Goal: Task Accomplishment & Management: Use online tool/utility

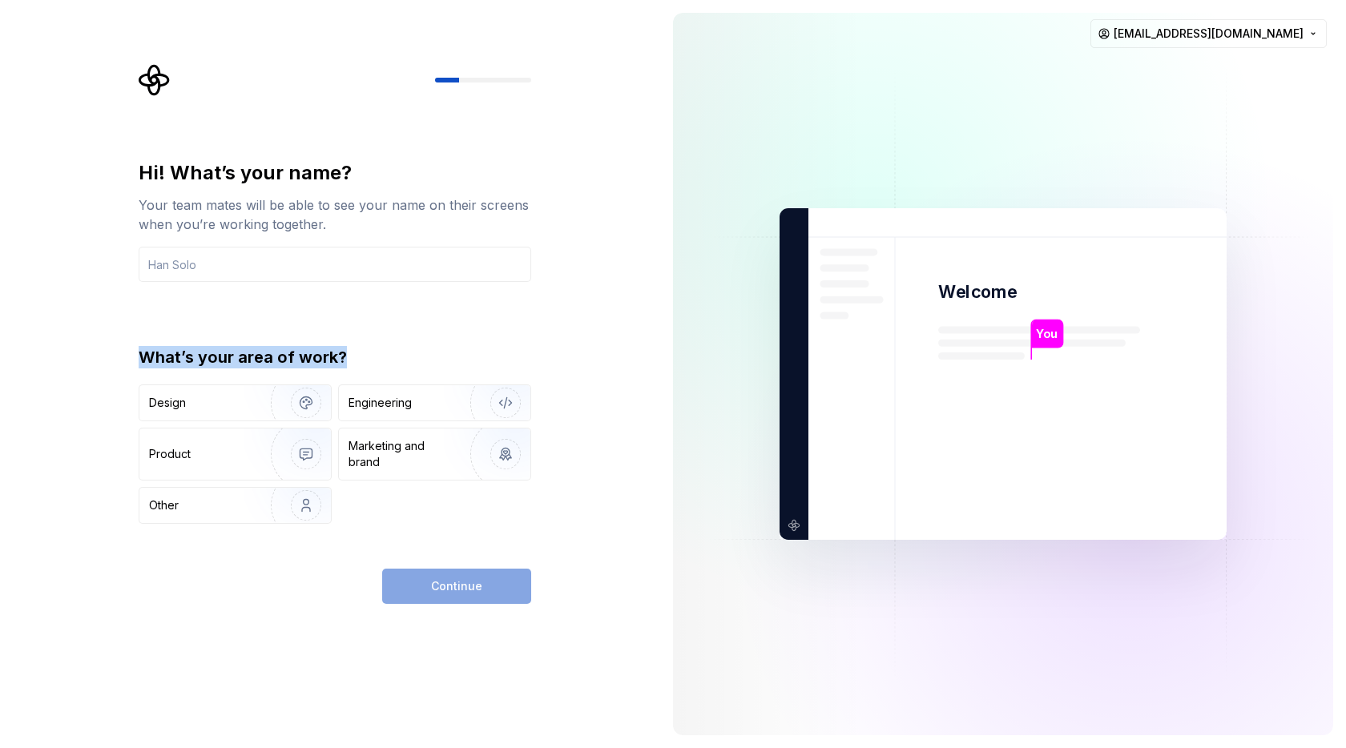
drag, startPoint x: 352, startPoint y: 358, endPoint x: 86, endPoint y: 368, distance: 266.9
click at [86, 368] on div "Hi! What’s your name? Your team mates will be able to see your name on their sc…" at bounding box center [330, 374] width 660 height 748
click at [307, 318] on div "Hi! What’s your name? Your team mates will be able to see your name on their sc…" at bounding box center [335, 342] width 393 height 364
drag, startPoint x: 290, startPoint y: 398, endPoint x: 323, endPoint y: 397, distance: 32.9
click at [290, 397] on img "button" at bounding box center [295, 402] width 103 height 107
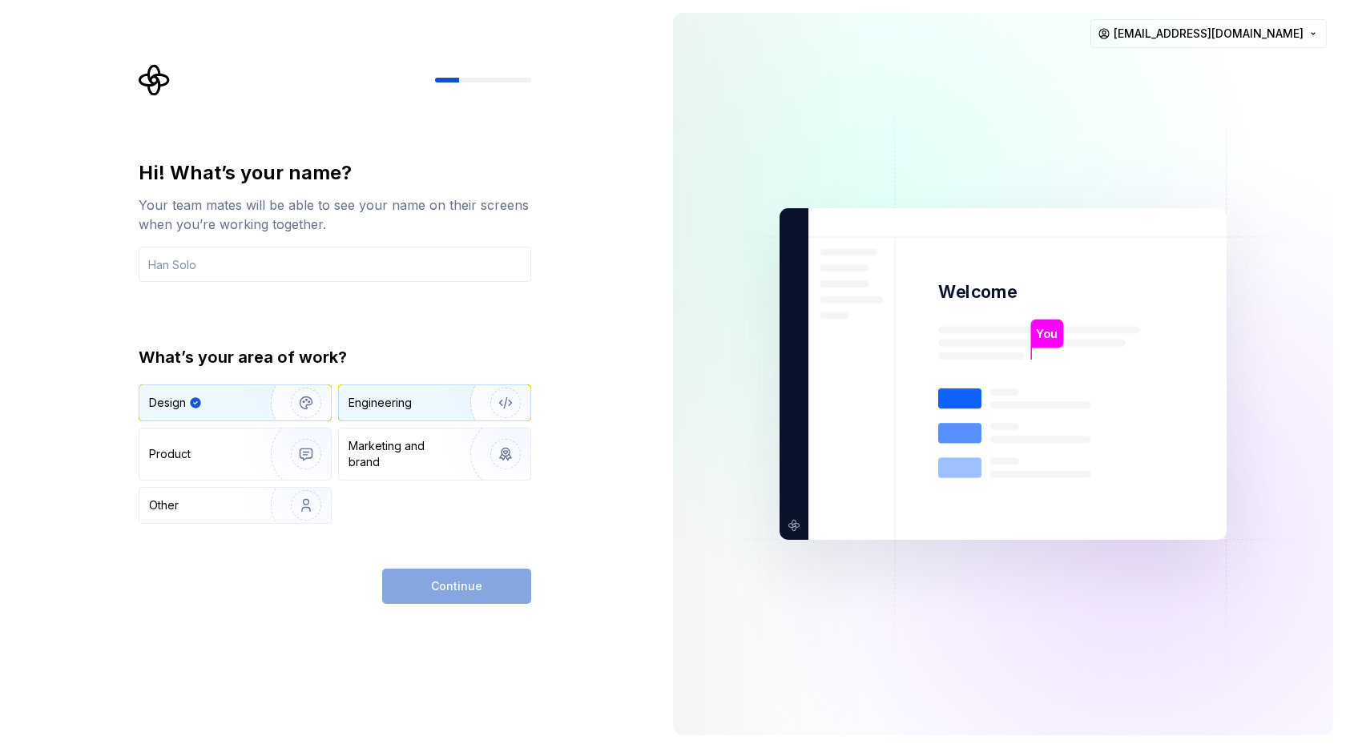
click at [389, 401] on div "Engineering" at bounding box center [379, 403] width 63 height 16
click at [283, 397] on img "button" at bounding box center [295, 402] width 103 height 107
click at [389, 396] on div "Engineering" at bounding box center [379, 403] width 63 height 16
click at [302, 405] on img "button" at bounding box center [295, 402] width 103 height 107
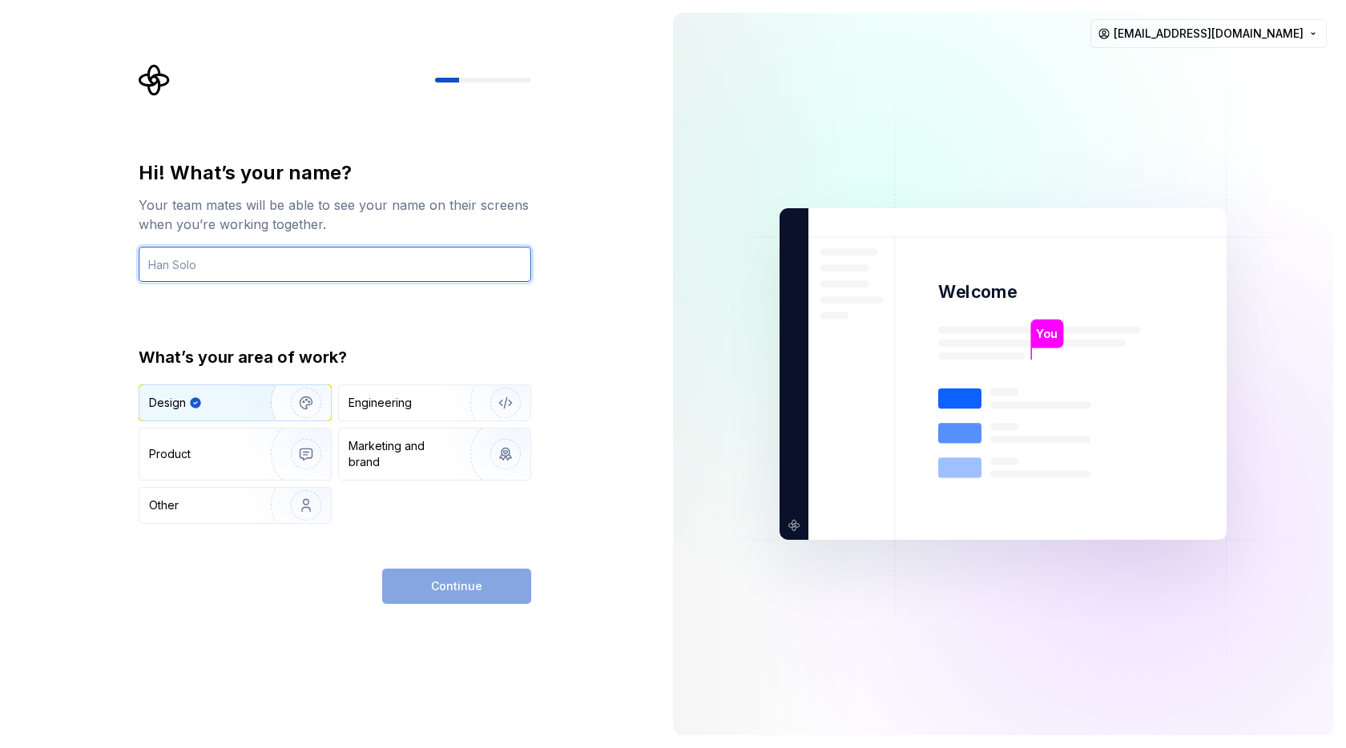
click at [300, 258] on input "text" at bounding box center [335, 264] width 393 height 35
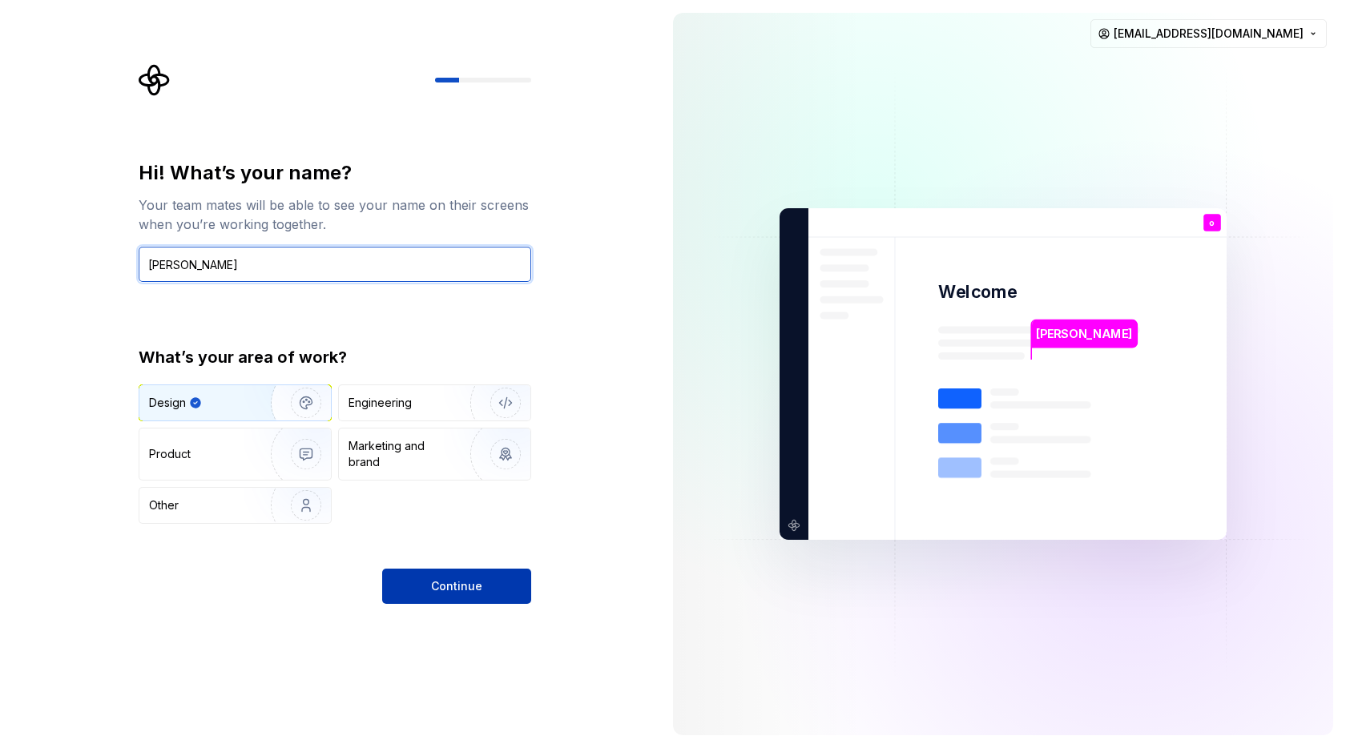
type input "[PERSON_NAME]"
click at [445, 589] on span "Continue" at bounding box center [456, 586] width 51 height 16
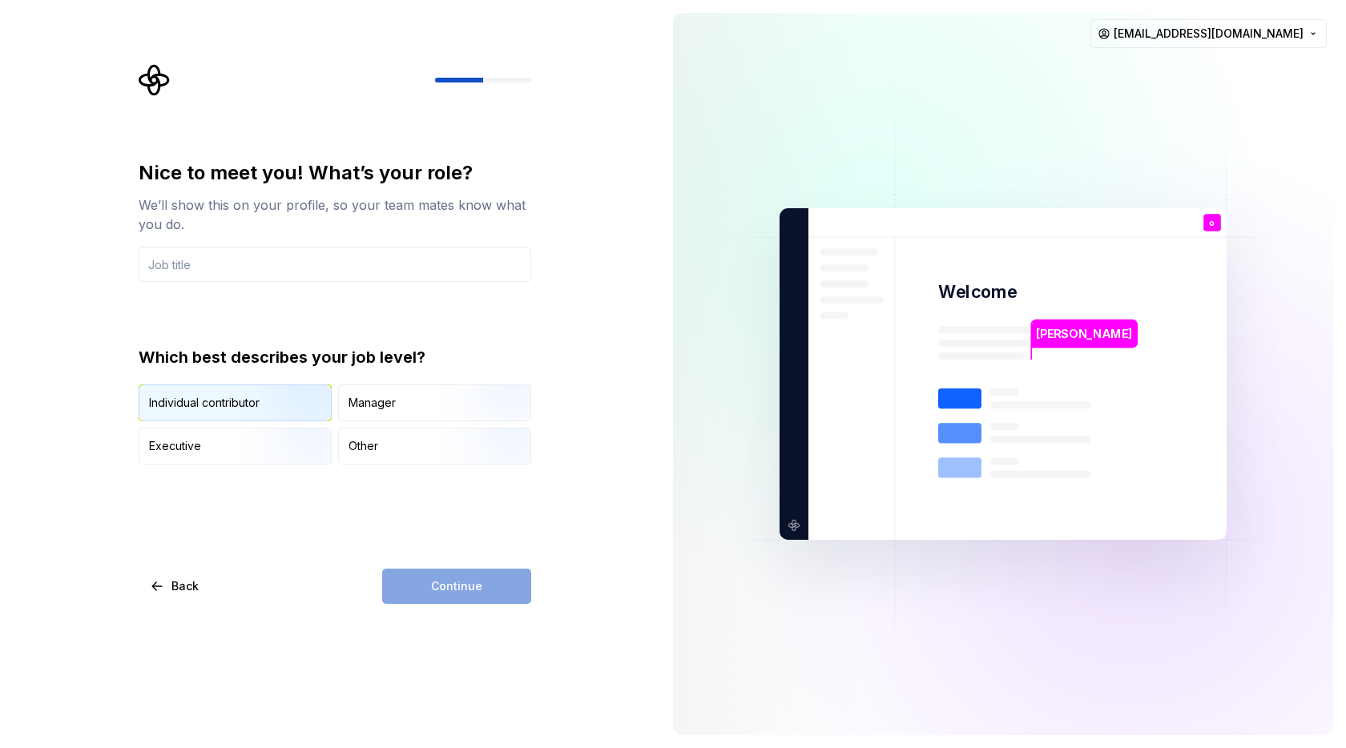
click at [310, 403] on img "button" at bounding box center [292, 422] width 103 height 107
click at [336, 266] on input "text" at bounding box center [335, 264] width 393 height 35
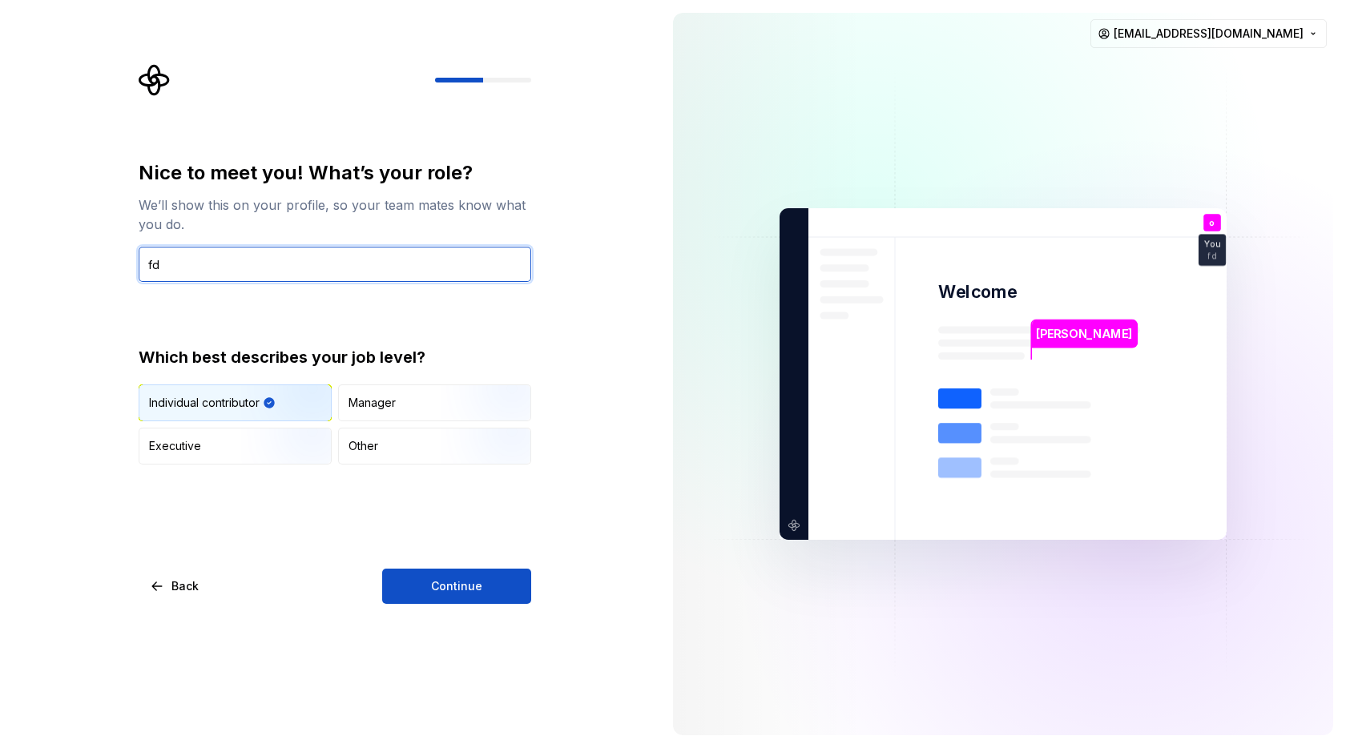
type input "f"
type input "naebet ai"
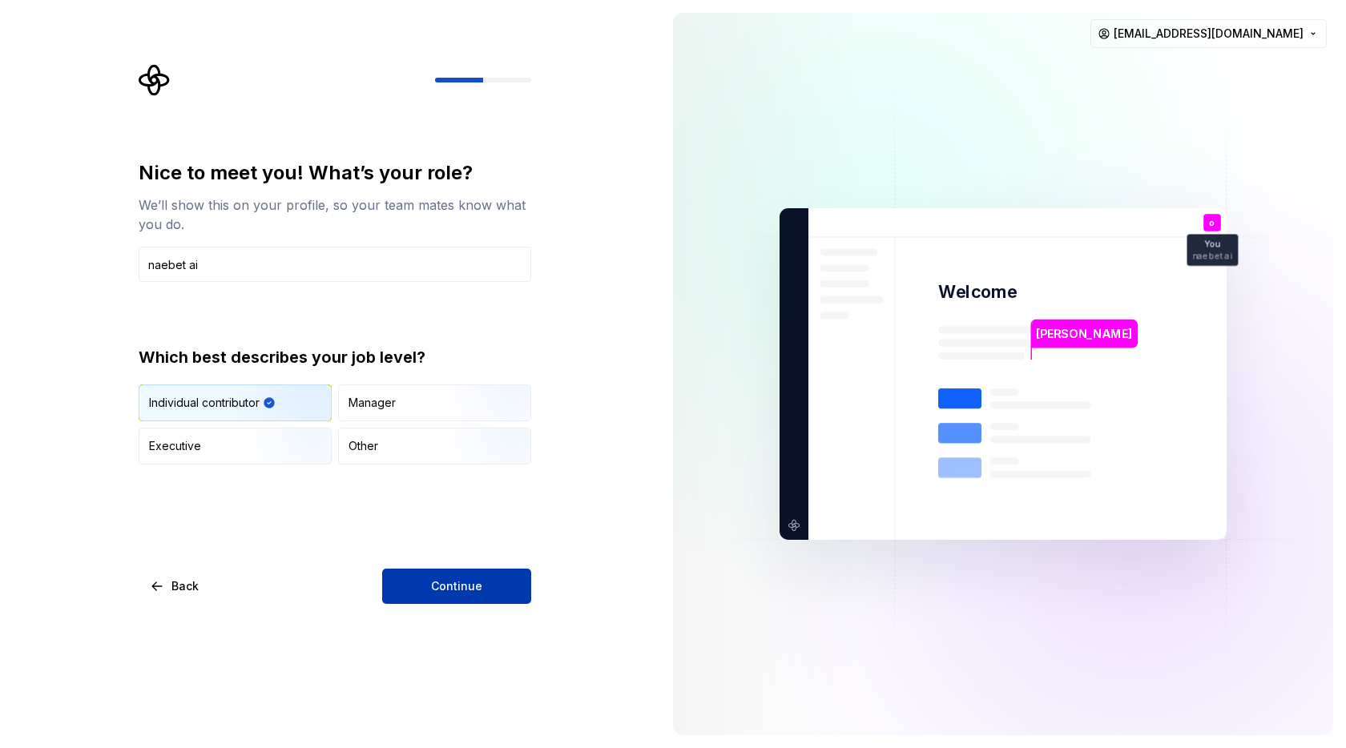
click at [461, 576] on button "Continue" at bounding box center [456, 586] width 149 height 35
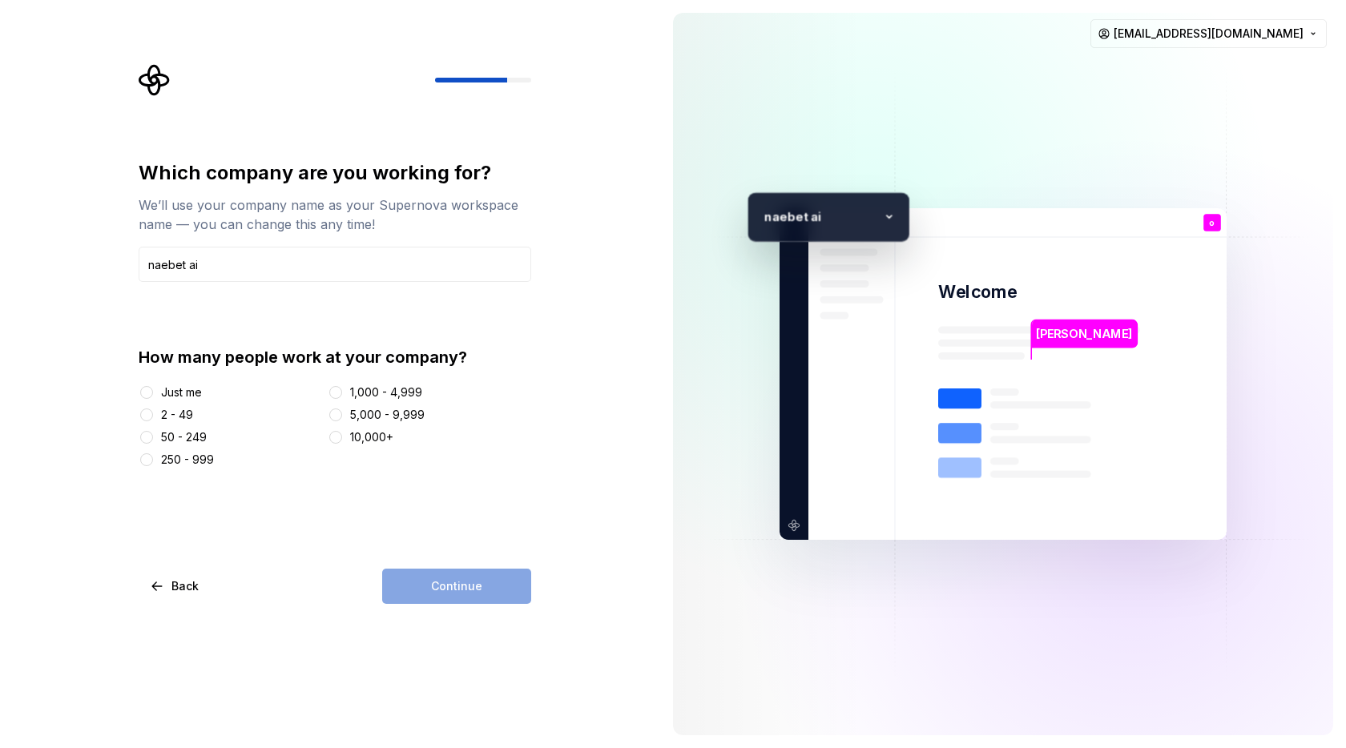
type input "naebet ai"
click at [190, 393] on div "Just me" at bounding box center [181, 393] width 41 height 16
click at [153, 393] on button "Just me" at bounding box center [146, 392] width 13 height 13
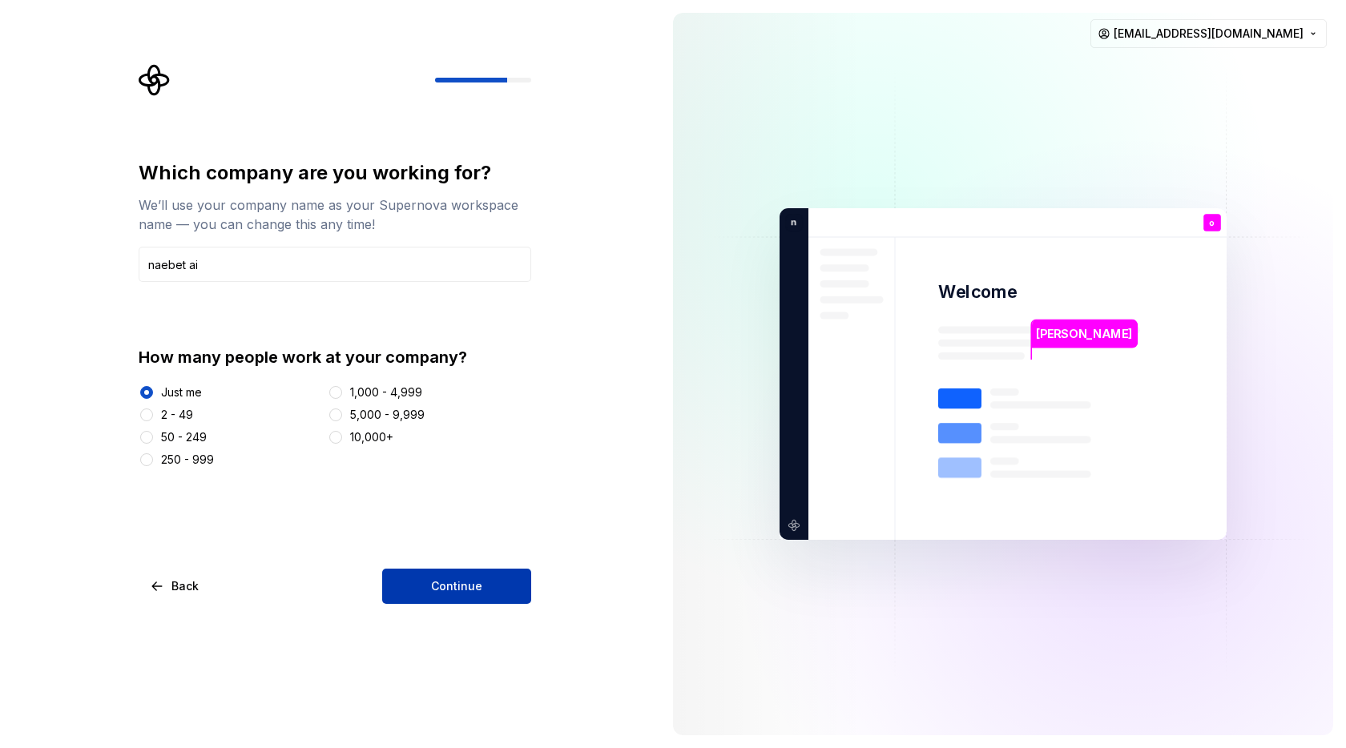
click at [460, 578] on span "Continue" at bounding box center [456, 586] width 51 height 16
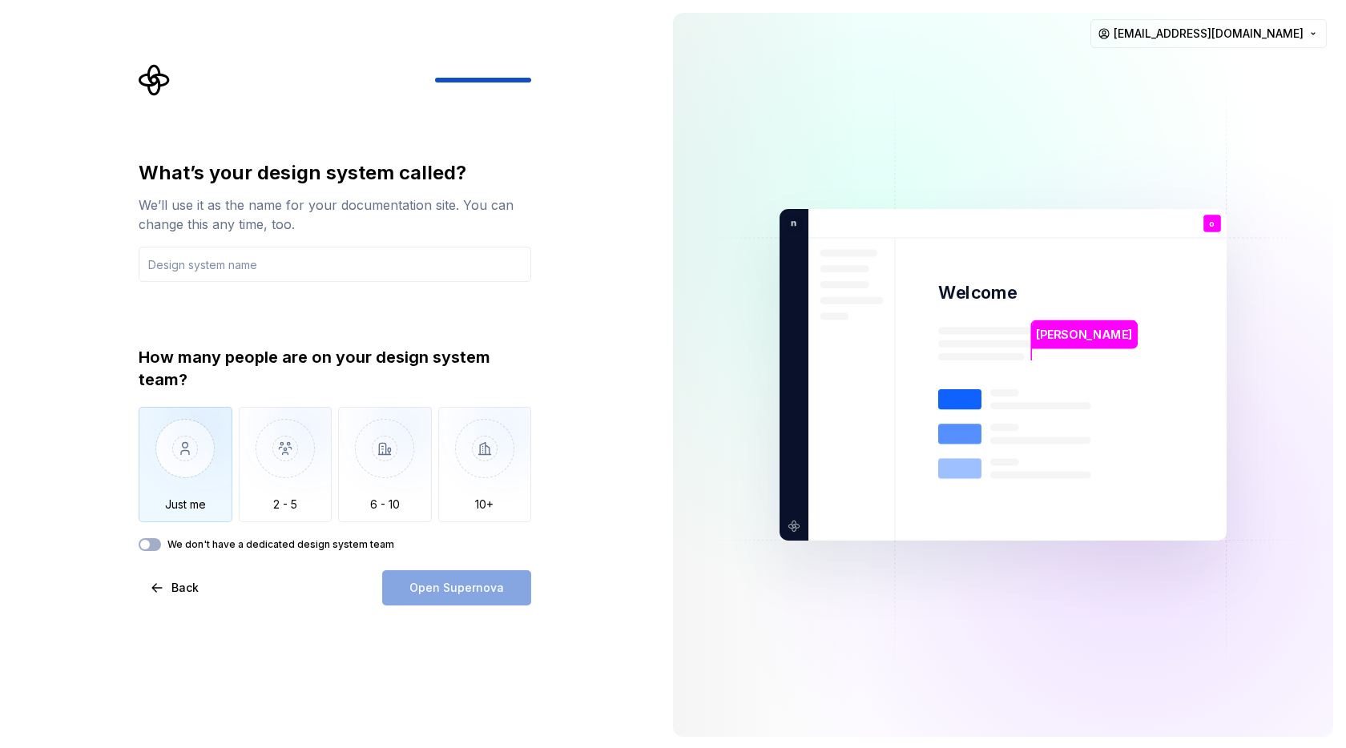
click at [217, 436] on img "button" at bounding box center [186, 460] width 94 height 107
drag, startPoint x: 408, startPoint y: 540, endPoint x: 159, endPoint y: 551, distance: 249.4
click at [159, 551] on div "What’s your design system called? We’ll use it as the name for your documentati…" at bounding box center [335, 382] width 393 height 445
click at [268, 560] on div "What’s your design system called? We’ll use it as the name for your documentati…" at bounding box center [335, 382] width 393 height 445
click at [272, 264] on input "text" at bounding box center [335, 264] width 393 height 35
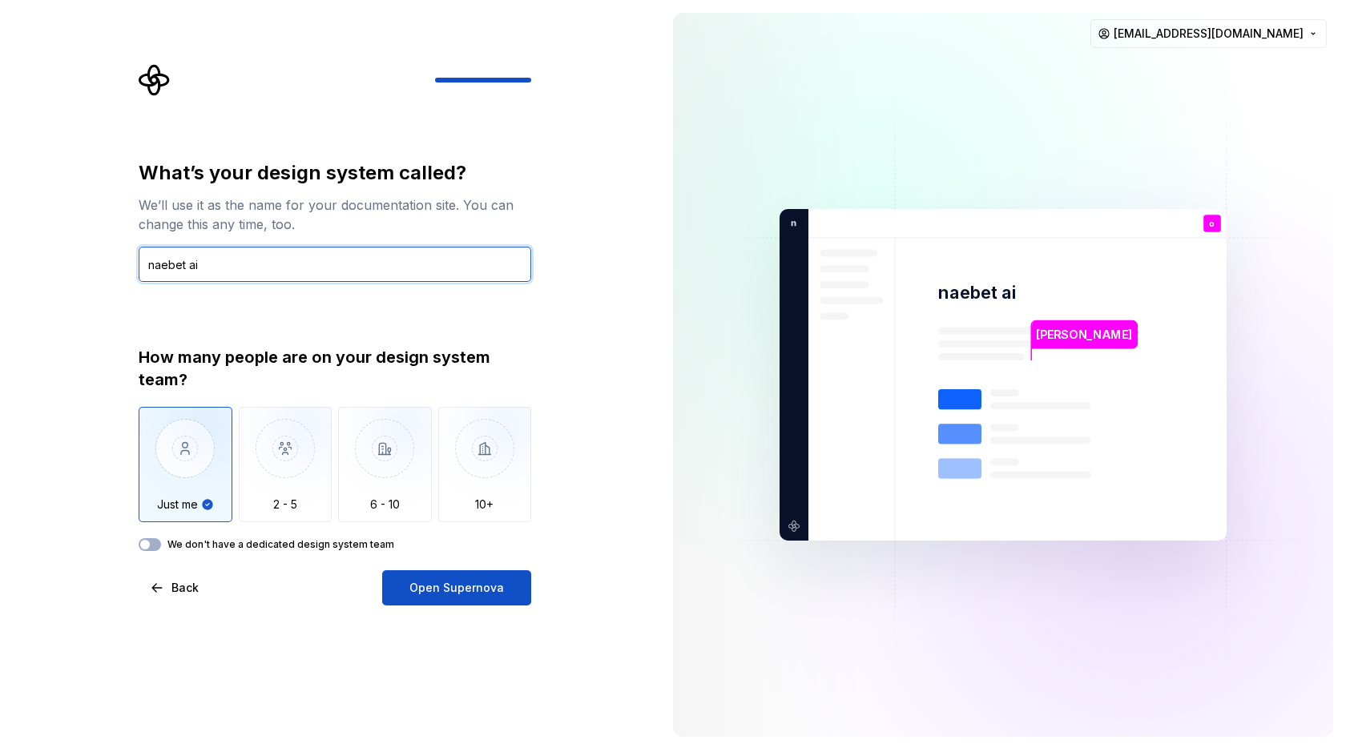
click at [155, 267] on input "naebet ai" at bounding box center [335, 264] width 393 height 35
type input "Naebet ai"
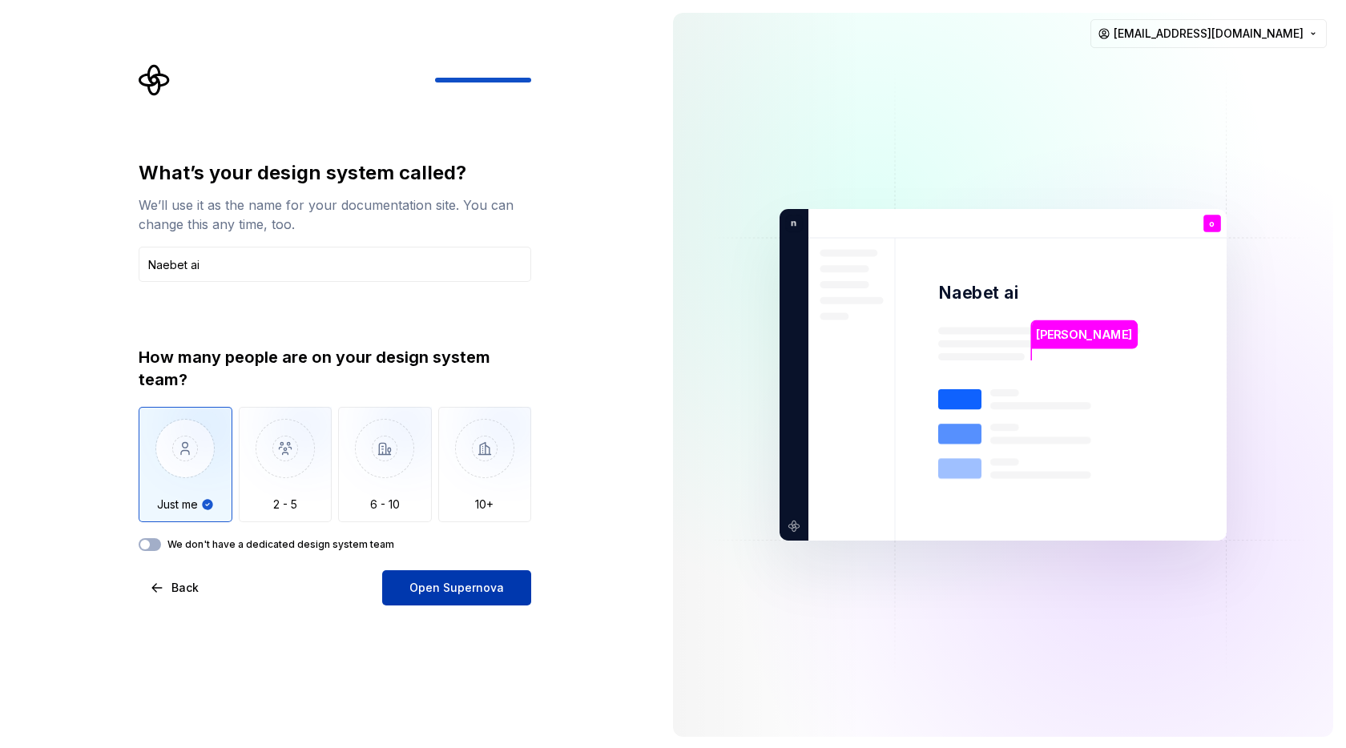
click at [467, 579] on button "Open Supernova" at bounding box center [456, 587] width 149 height 35
click at [542, 702] on div "What’s your design system called? We’ll use it as the name for your documentati…" at bounding box center [330, 375] width 660 height 750
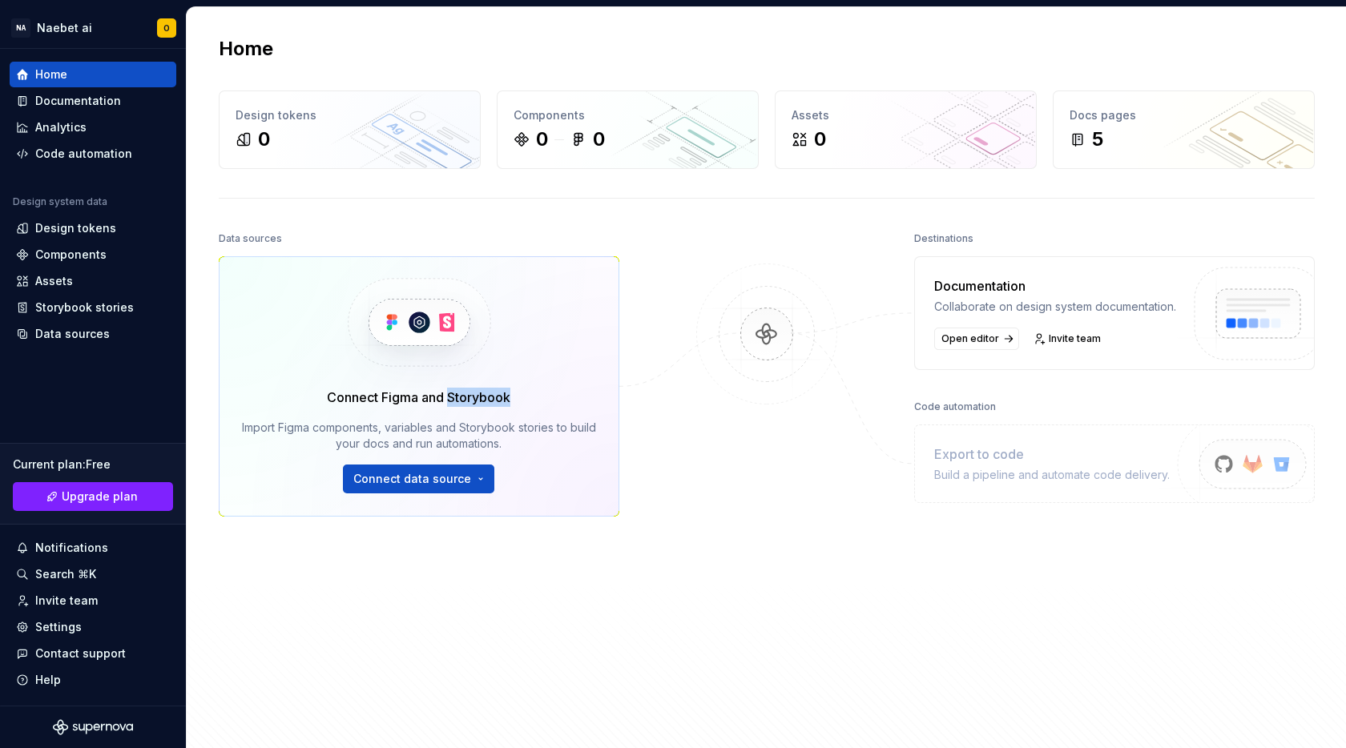
drag, startPoint x: 505, startPoint y: 397, endPoint x: 446, endPoint y: 405, distance: 59.7
click at [446, 405] on div "Connect Figma and Storybook" at bounding box center [418, 397] width 183 height 19
click at [100, 224] on div "Design tokens" at bounding box center [75, 228] width 81 height 16
click at [357, 481] on span "Connect data source" at bounding box center [412, 479] width 118 height 16
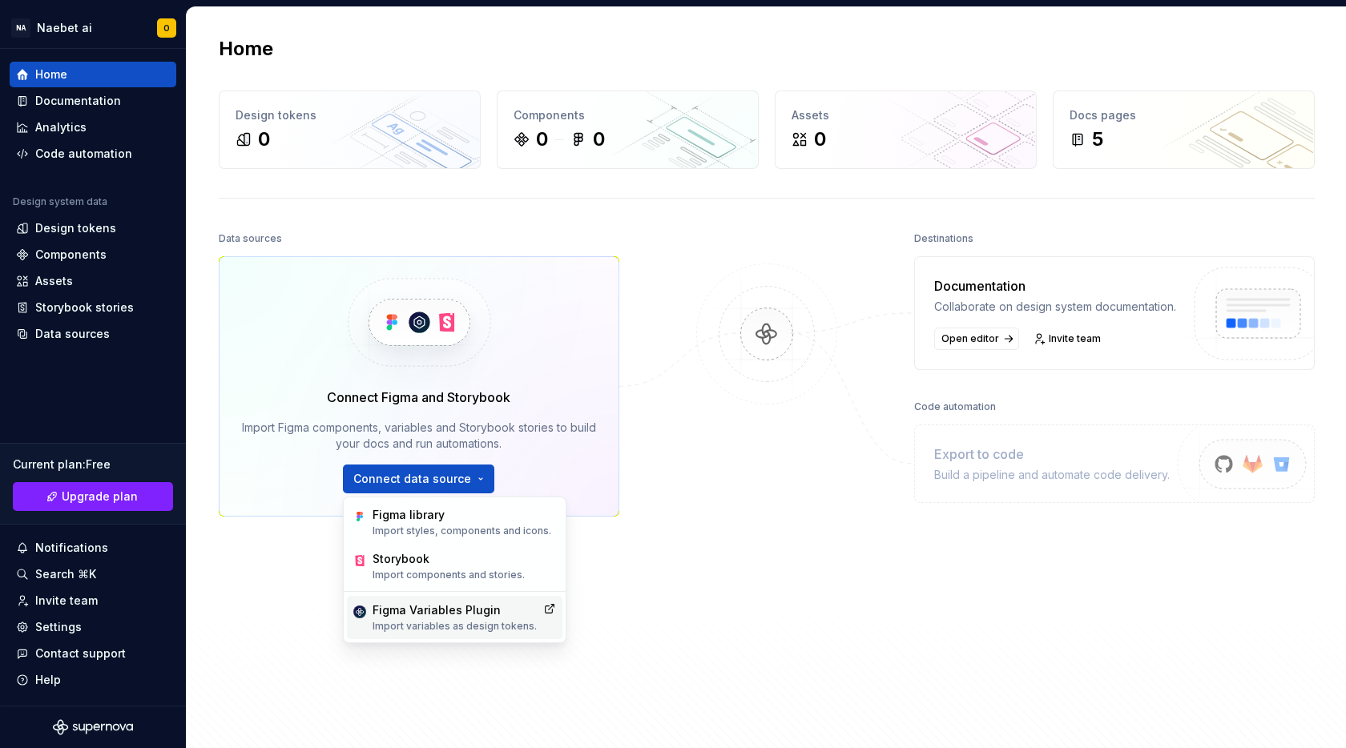
click at [449, 627] on p "Import variables as design tokens." at bounding box center [455, 626] width 164 height 13
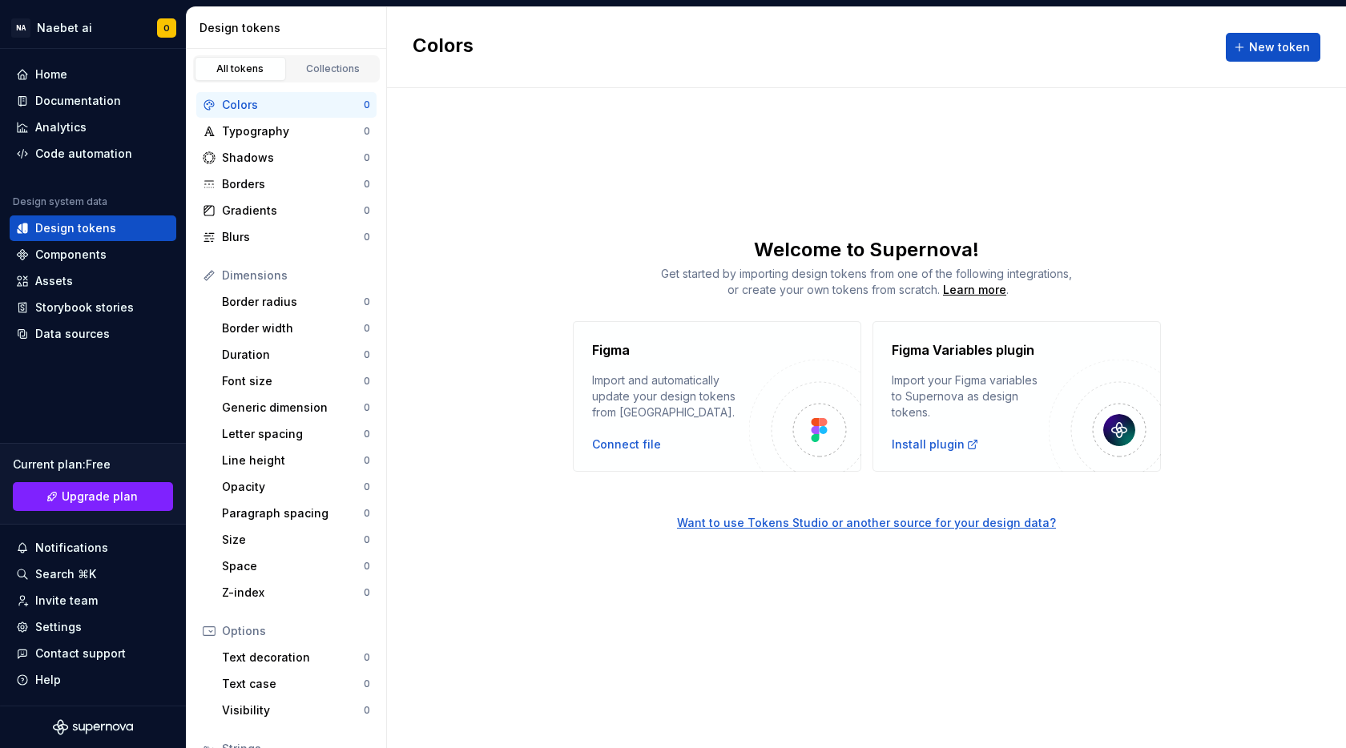
click at [314, 13] on div "Design tokens" at bounding box center [287, 28] width 200 height 42
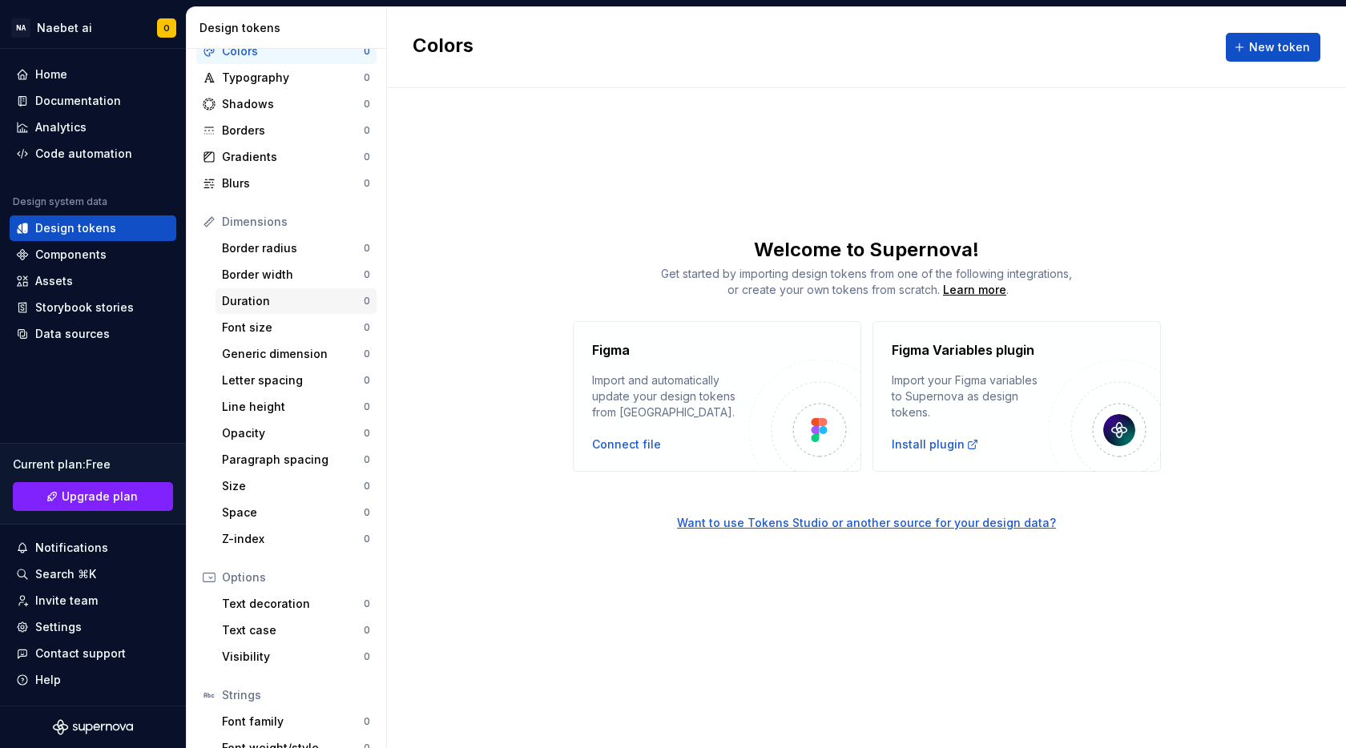
scroll to position [129, 0]
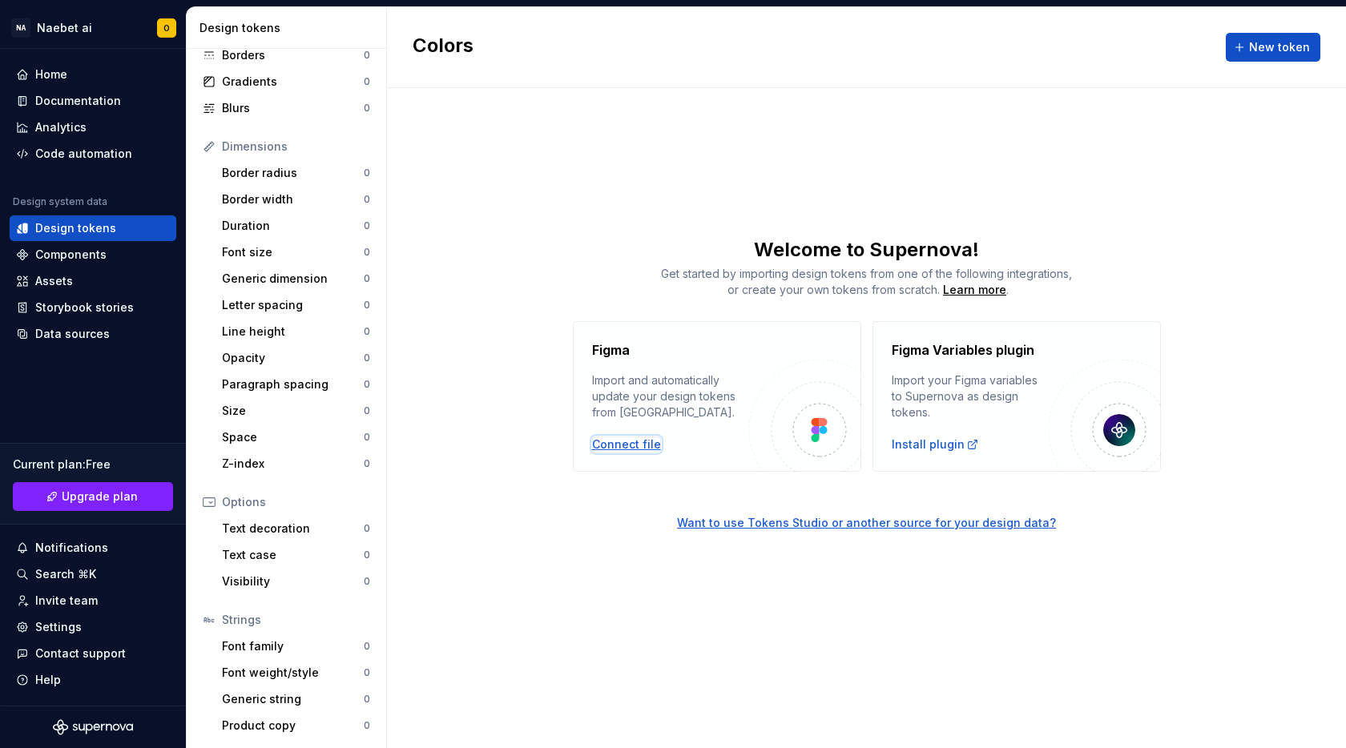
click at [638, 449] on div "Connect file" at bounding box center [626, 445] width 69 height 16
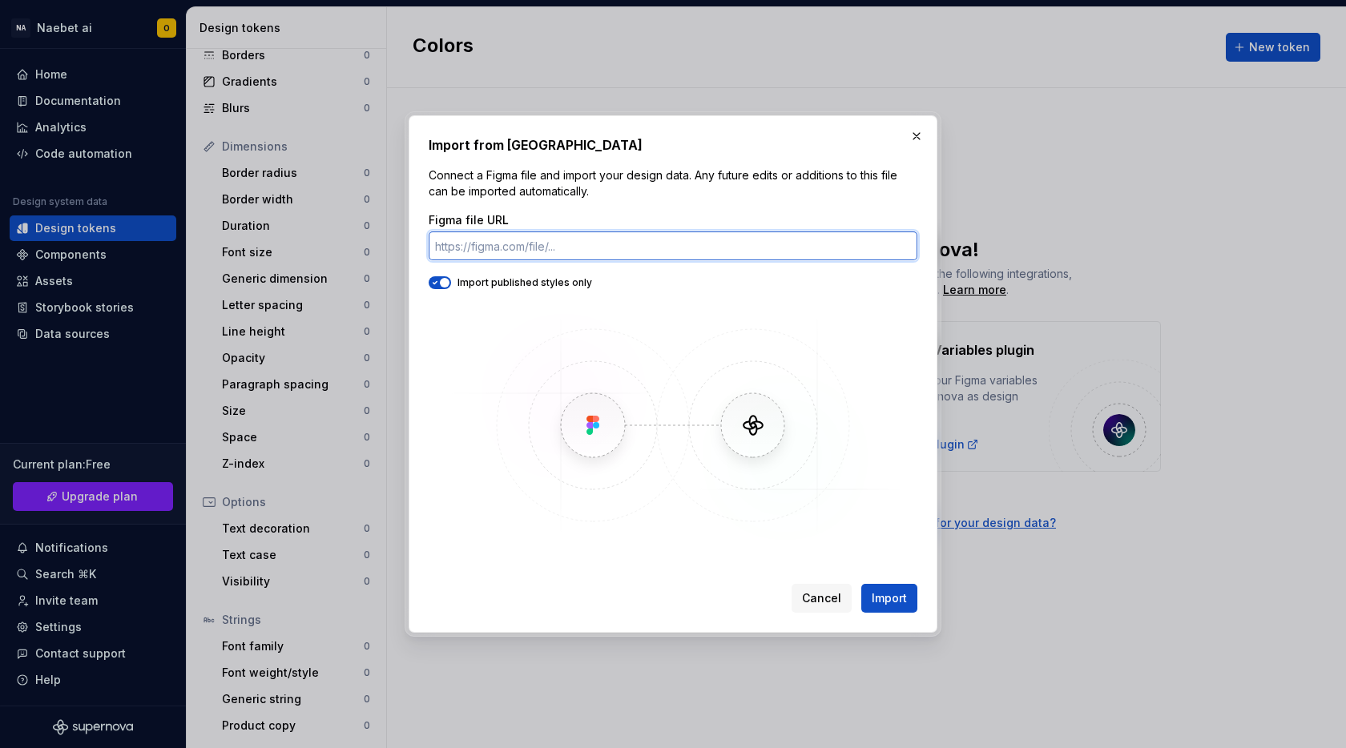
paste input "[URL][DOMAIN_NAME]"
type input "[URL][DOMAIN_NAME]"
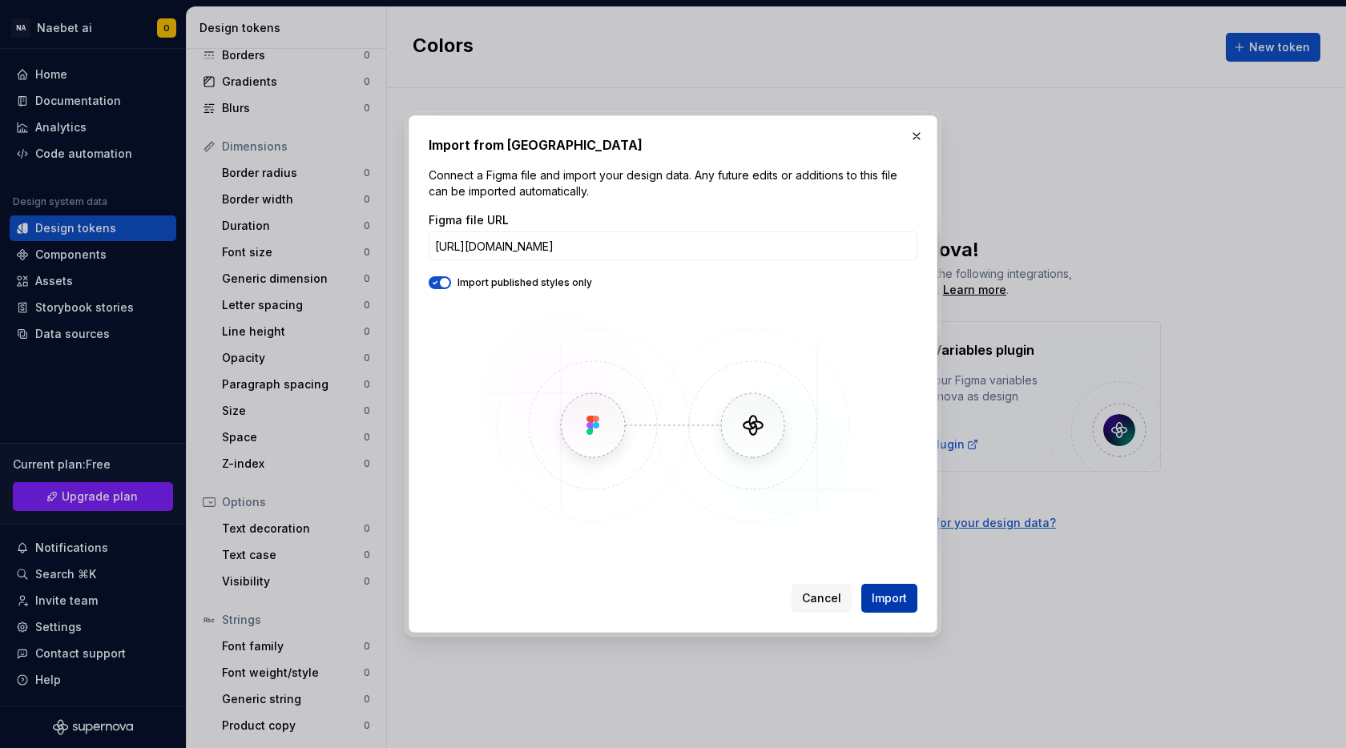
click at [894, 598] on span "Import" at bounding box center [889, 598] width 35 height 16
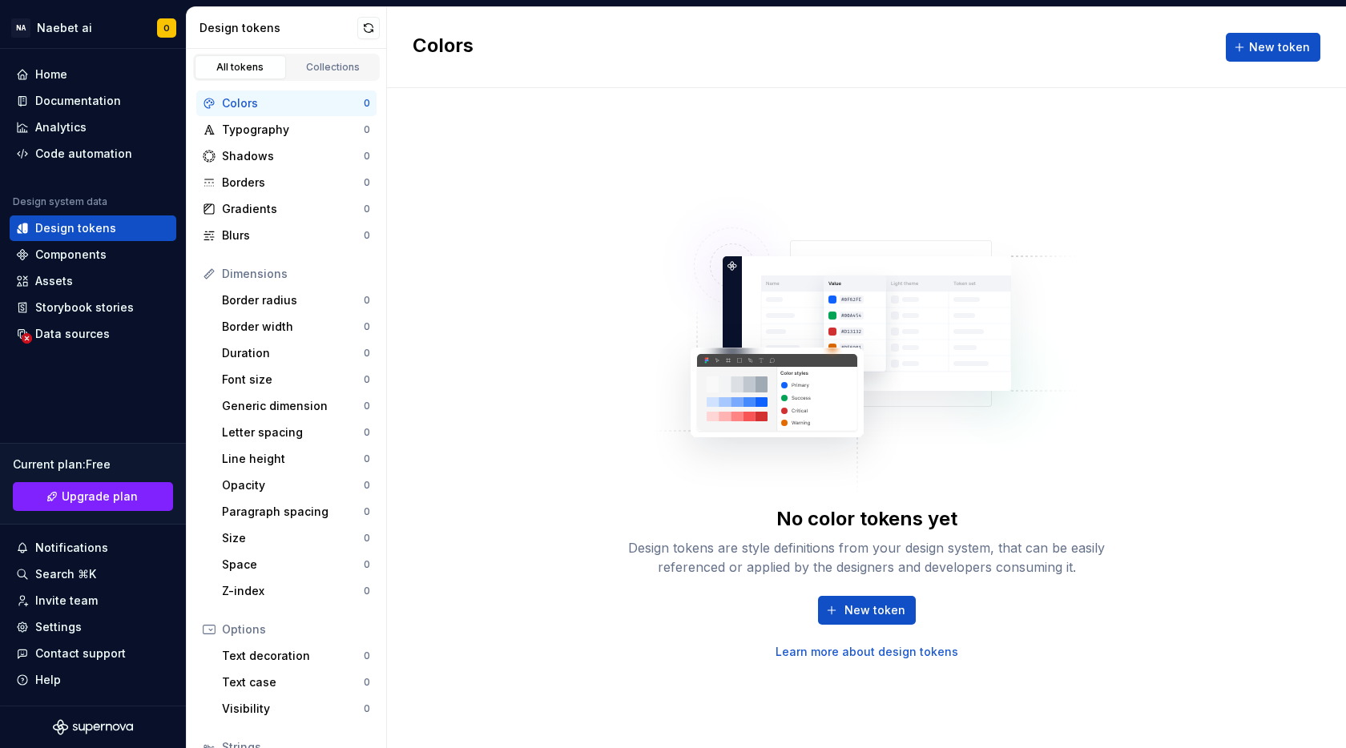
scroll to position [0, 0]
click at [848, 602] on button "New token" at bounding box center [867, 610] width 98 height 29
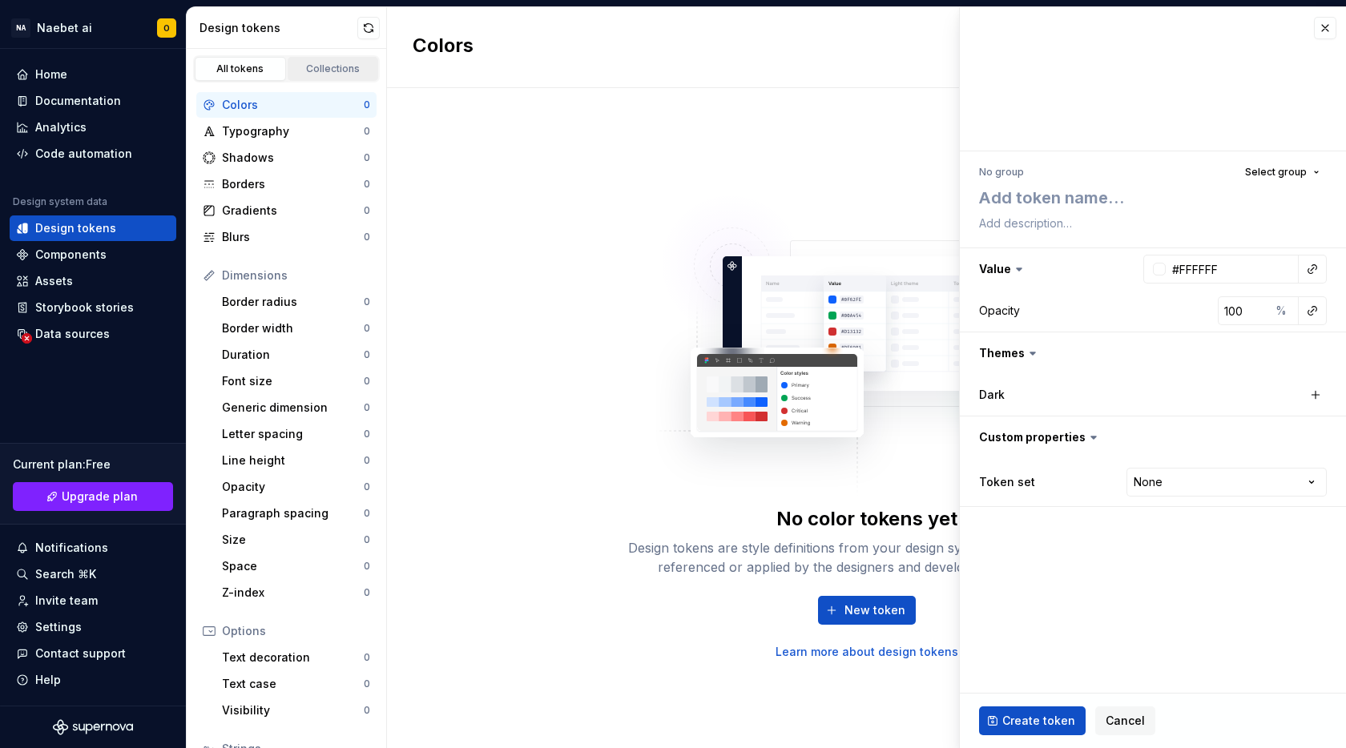
type textarea "*"
click at [730, 217] on img at bounding box center [866, 336] width 421 height 320
click at [1325, 28] on button "button" at bounding box center [1325, 28] width 22 height 22
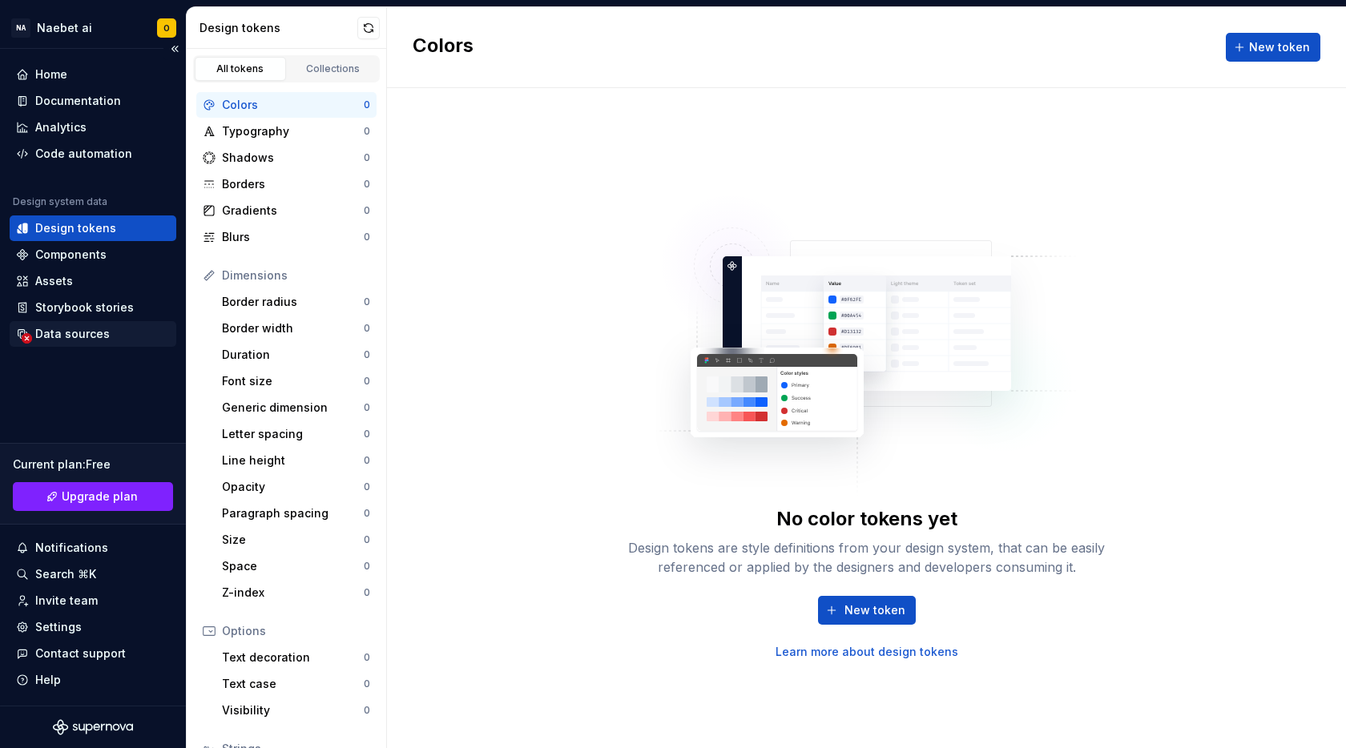
click at [111, 335] on div "Data sources" at bounding box center [93, 334] width 154 height 16
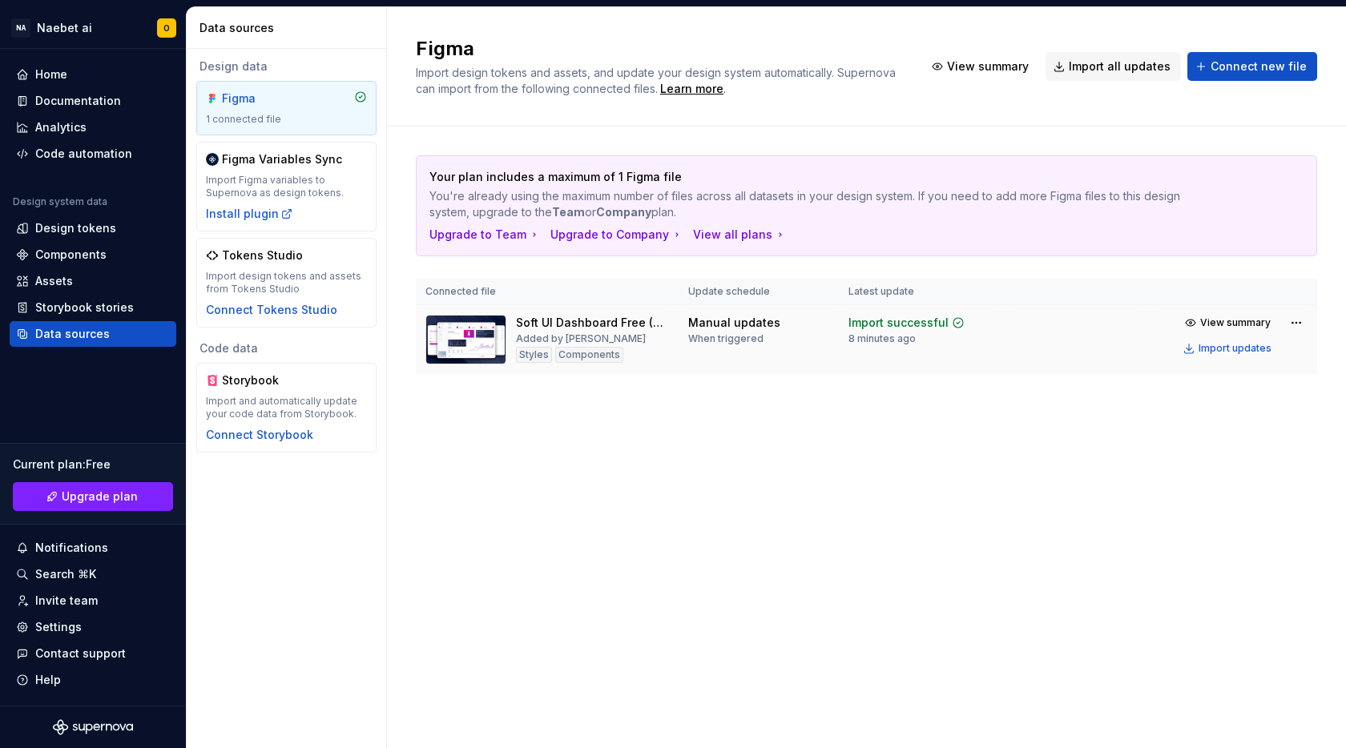
click at [473, 332] on img at bounding box center [465, 340] width 81 height 50
click at [926, 343] on div "Import successful 8 minutes ago" at bounding box center [906, 330] width 116 height 30
click at [828, 344] on div "Manual updates When triggered" at bounding box center [758, 330] width 141 height 30
click at [328, 215] on div "Figma Variables Sync Import Figma variables to Supernova as design tokens. Inst…" at bounding box center [286, 186] width 161 height 70
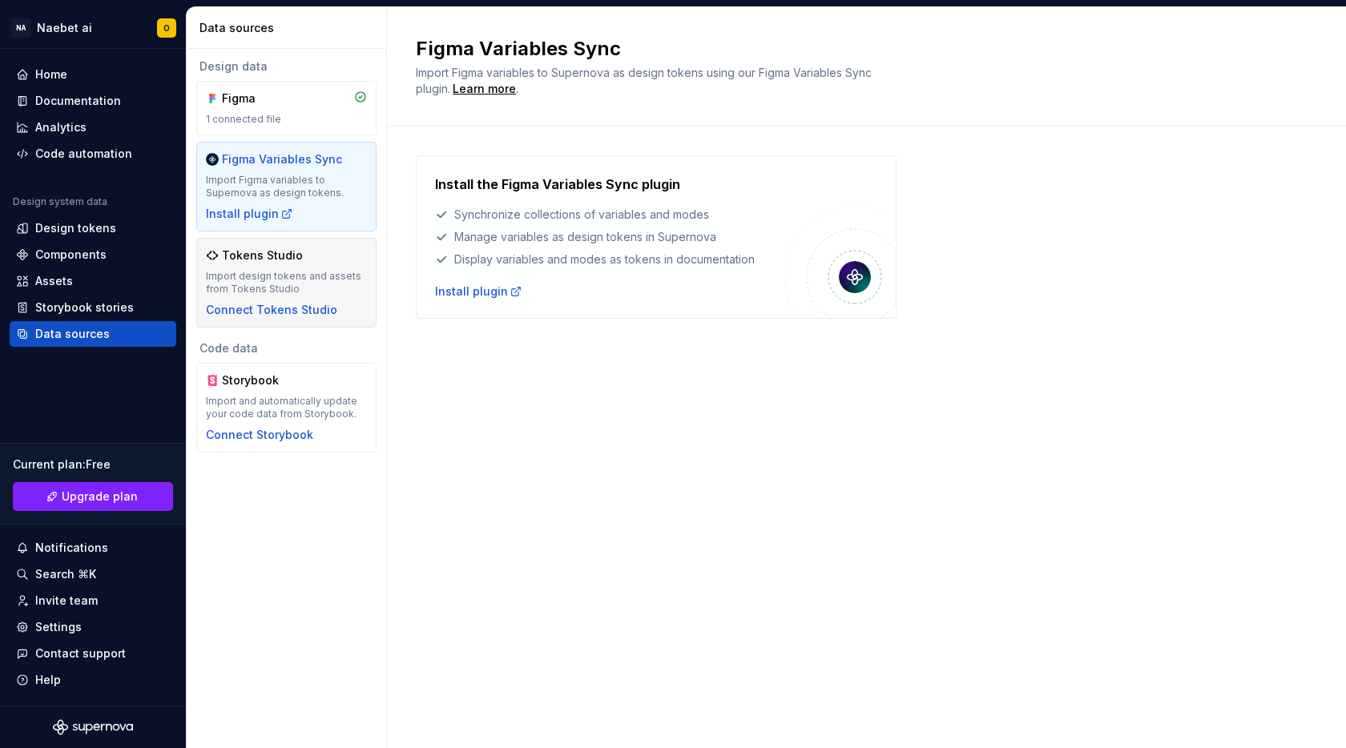
click at [328, 295] on div "Import design tokens and assets from Tokens Studio" at bounding box center [286, 283] width 161 height 26
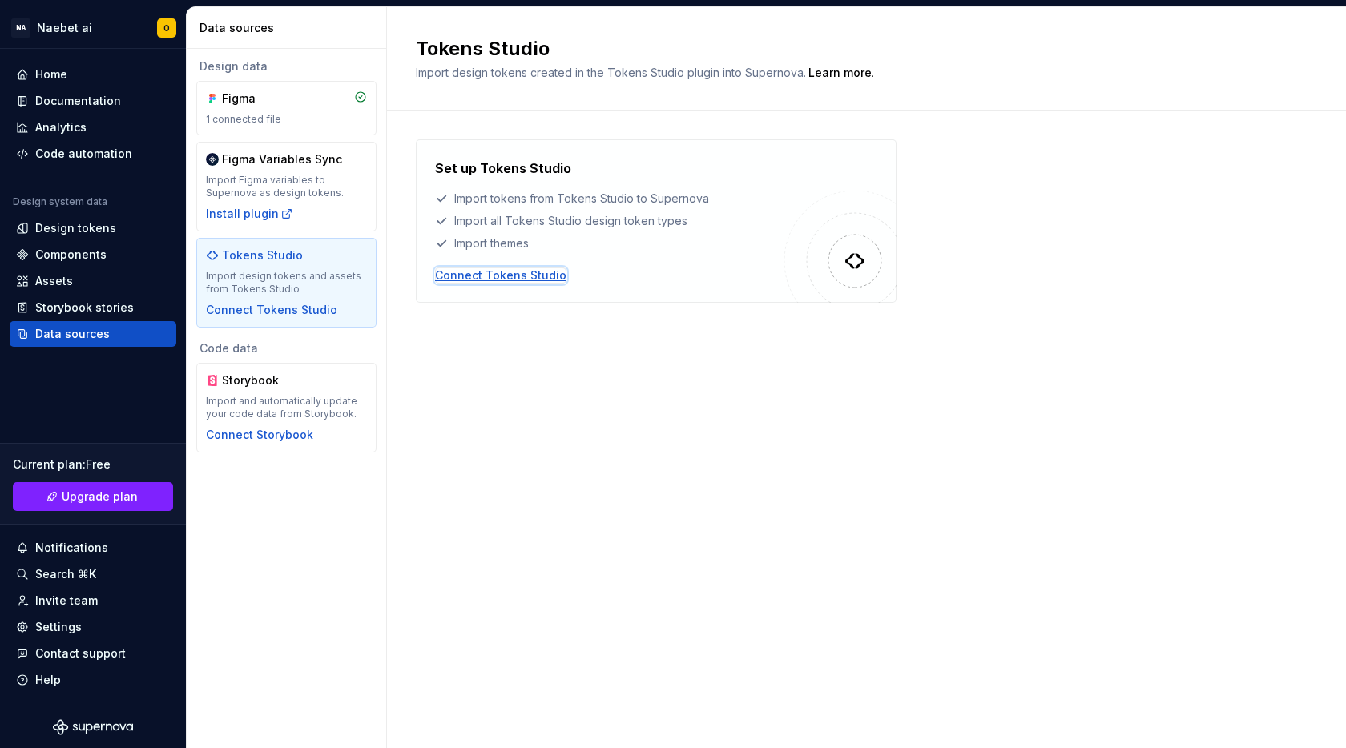
click at [538, 281] on div "Connect Tokens Studio" at bounding box center [500, 276] width 131 height 16
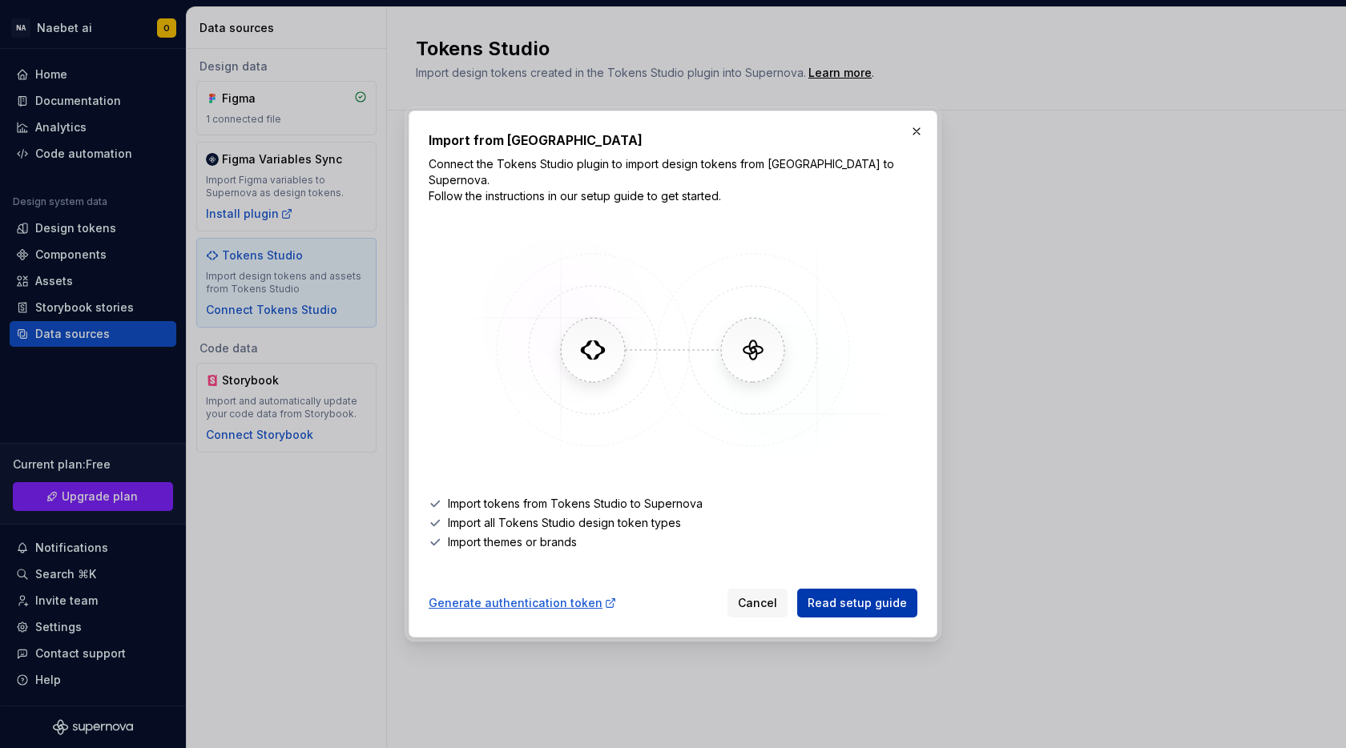
click at [900, 598] on span "Read setup guide" at bounding box center [856, 603] width 99 height 16
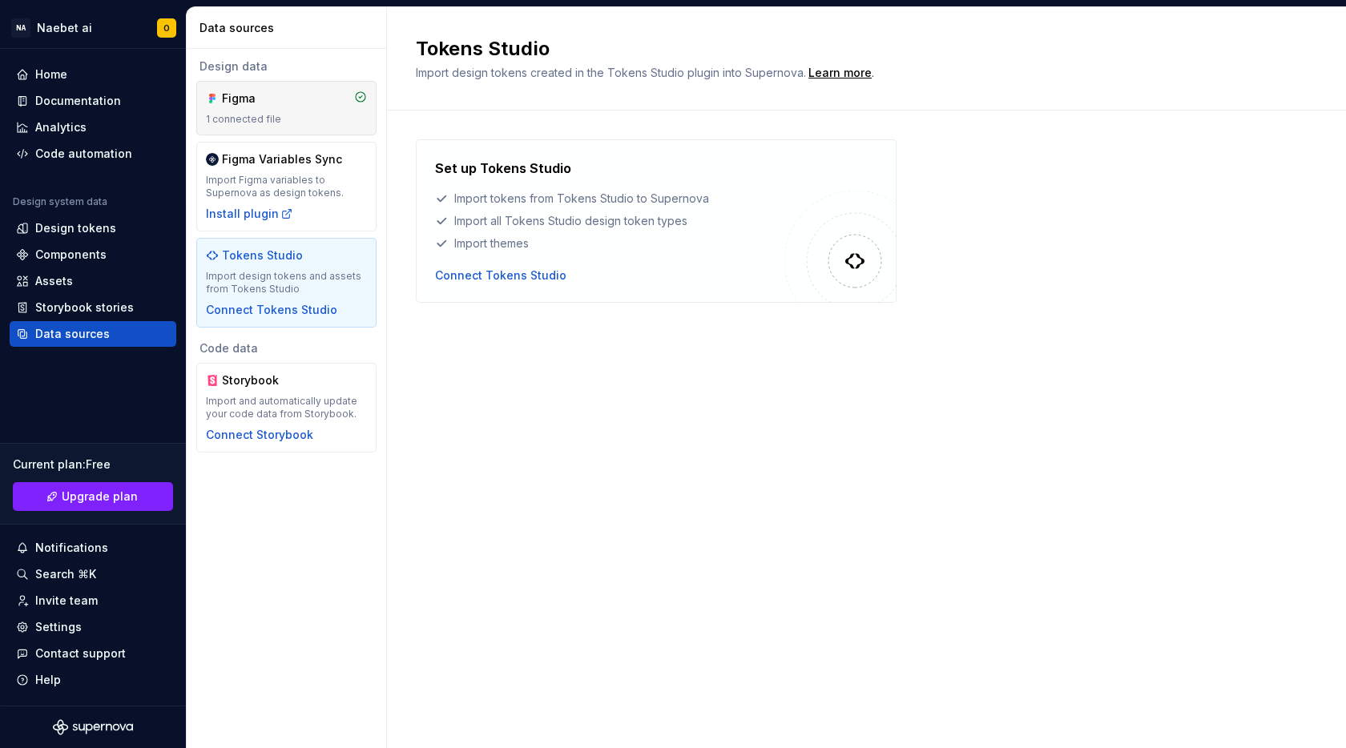
click at [327, 114] on div "1 connected file" at bounding box center [286, 119] width 161 height 13
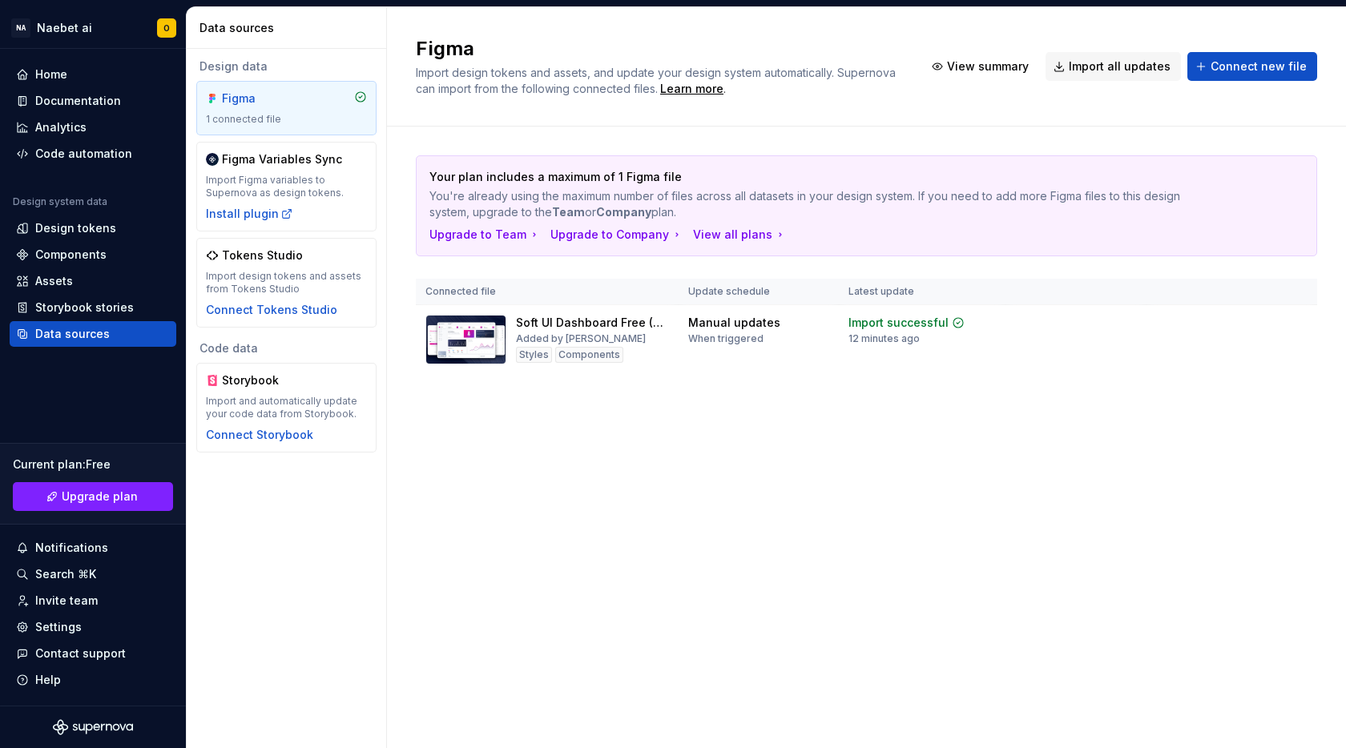
drag, startPoint x: 441, startPoint y: 173, endPoint x: 743, endPoint y: 219, distance: 305.4
click at [743, 219] on div "Your plan includes a maximum of 1 Figma file You're already using the maximum n…" at bounding box center [866, 194] width 874 height 51
click at [617, 199] on p "You're already using the maximum number of files across all datasets in your de…" at bounding box center [810, 204] width 762 height 32
click at [1235, 66] on span "Connect new file" at bounding box center [1258, 66] width 96 height 16
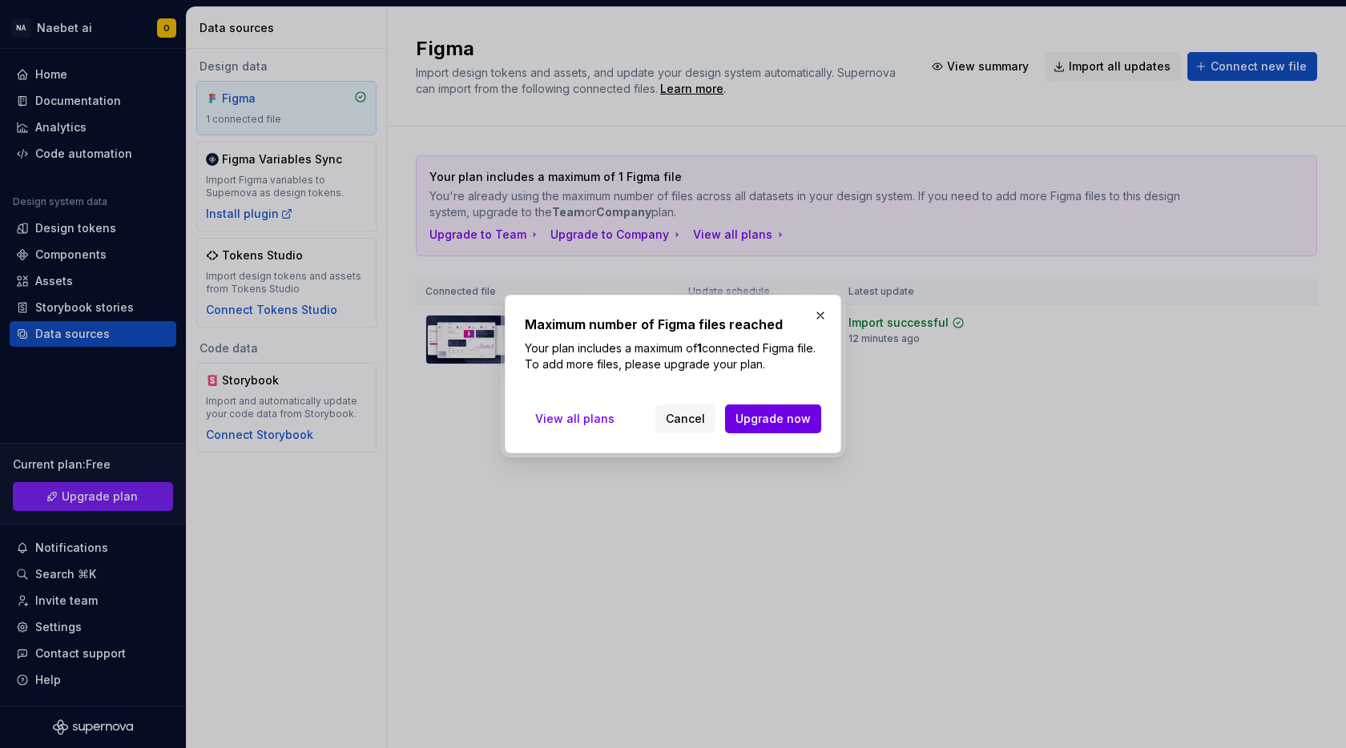
click at [747, 414] on span "Upgrade now" at bounding box center [772, 419] width 75 height 16
click at [709, 409] on button "Cancel" at bounding box center [685, 419] width 60 height 29
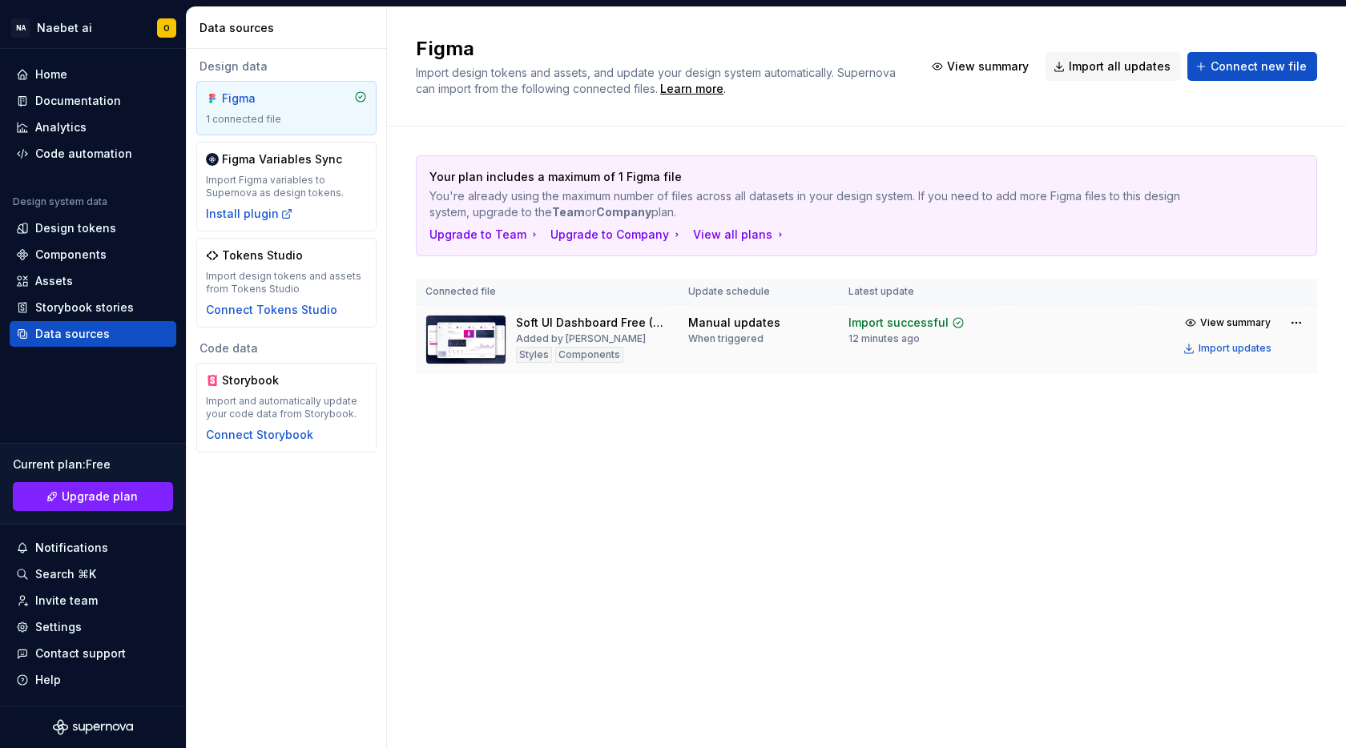
click at [579, 336] on div "Added by [PERSON_NAME]" at bounding box center [581, 338] width 130 height 13
click at [1292, 329] on html "NA Naebet ai O Home Documentation Analytics Code automation Design system data …" at bounding box center [673, 374] width 1346 height 748
click at [1290, 323] on html "NA Naebet ai O Home Documentation Analytics Code automation Design system data …" at bounding box center [673, 374] width 1346 height 748
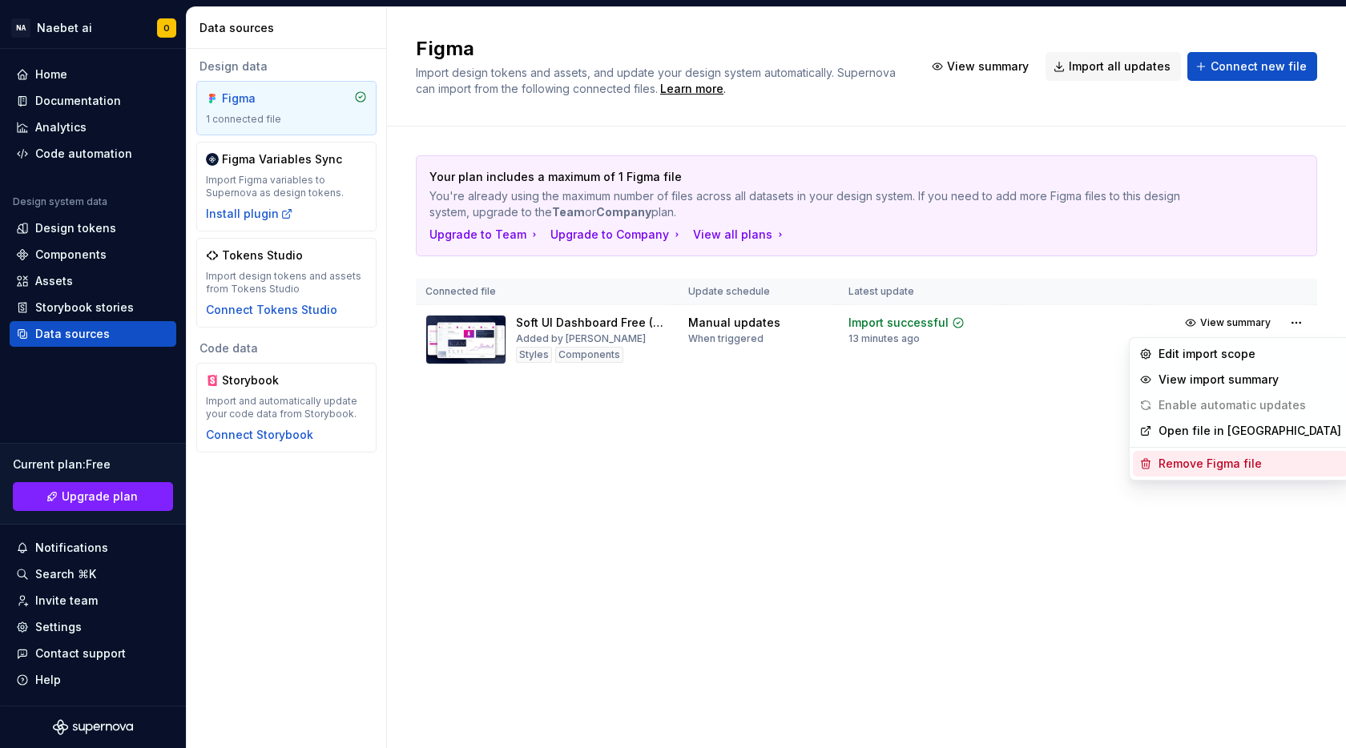
click at [1247, 467] on div "Remove Figma file" at bounding box center [1249, 464] width 183 height 16
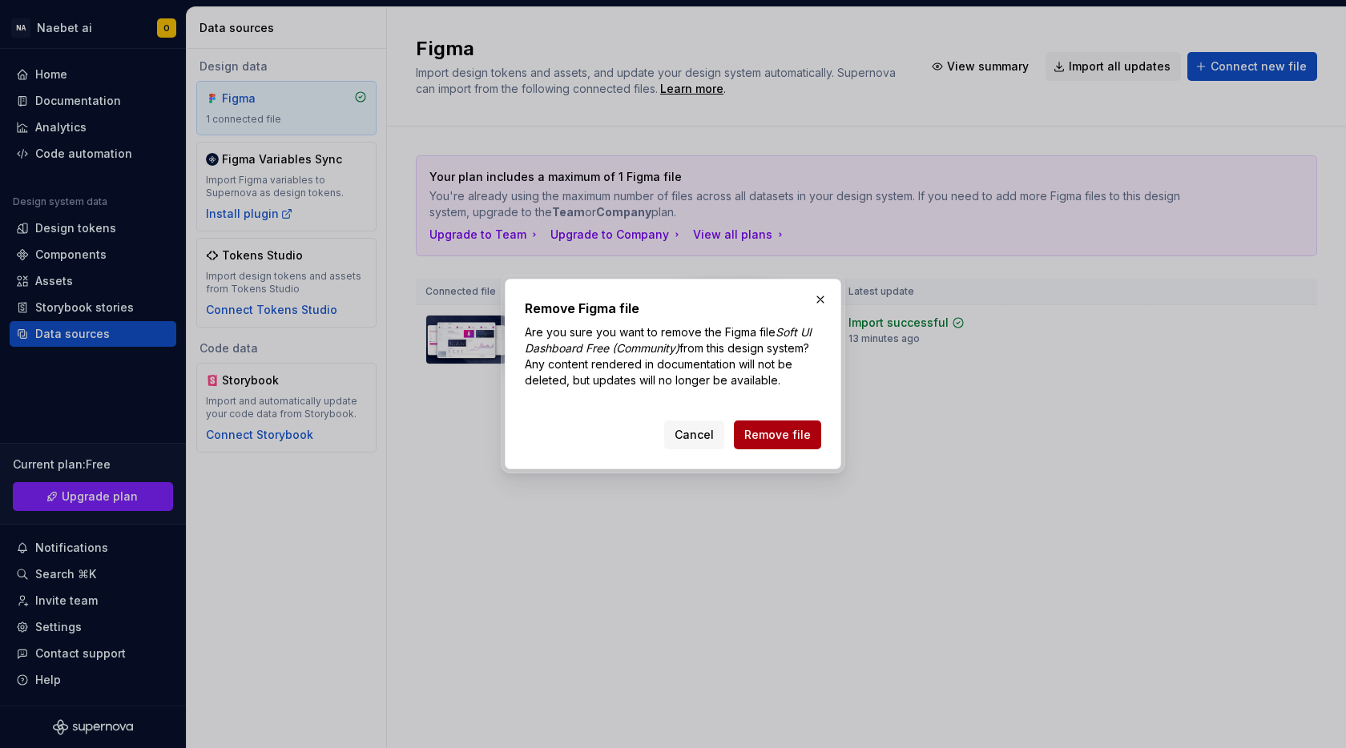
click at [764, 431] on span "Remove file" at bounding box center [777, 435] width 66 height 16
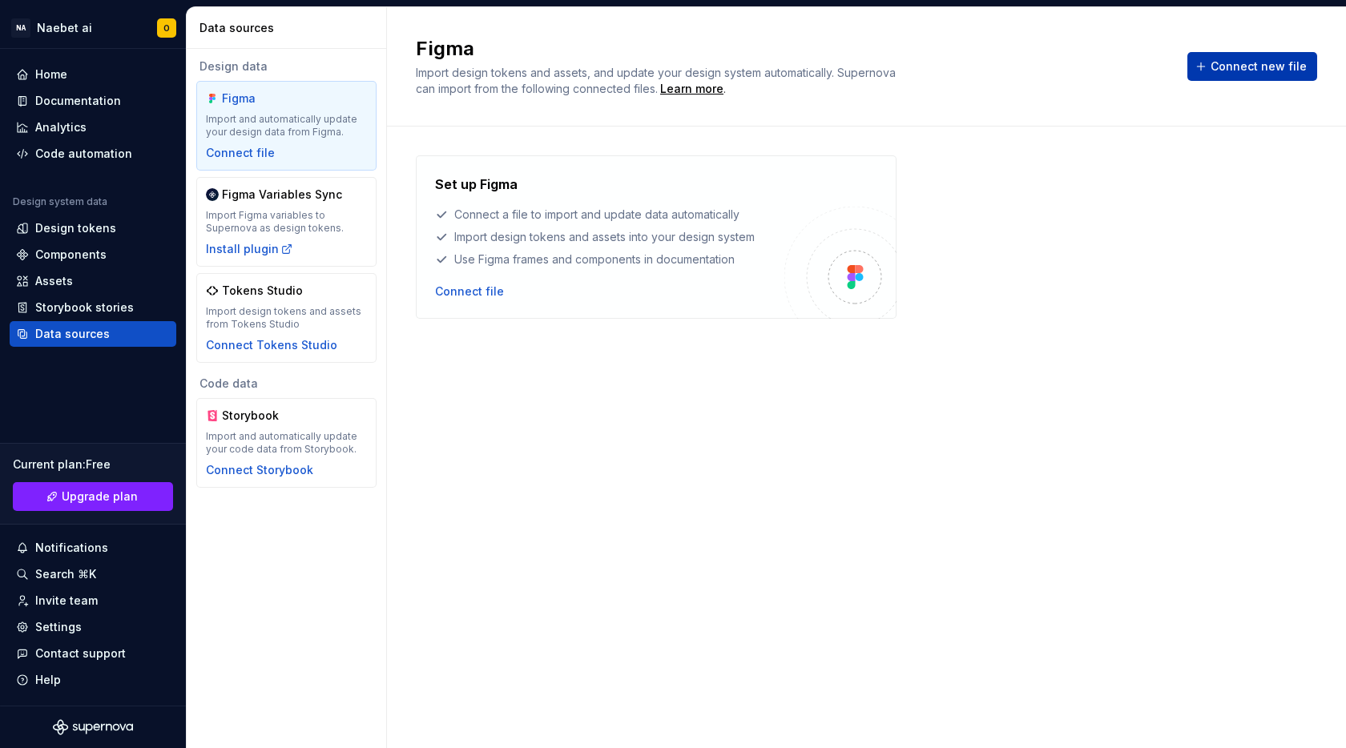
click at [1230, 75] on button "Connect new file" at bounding box center [1252, 66] width 130 height 29
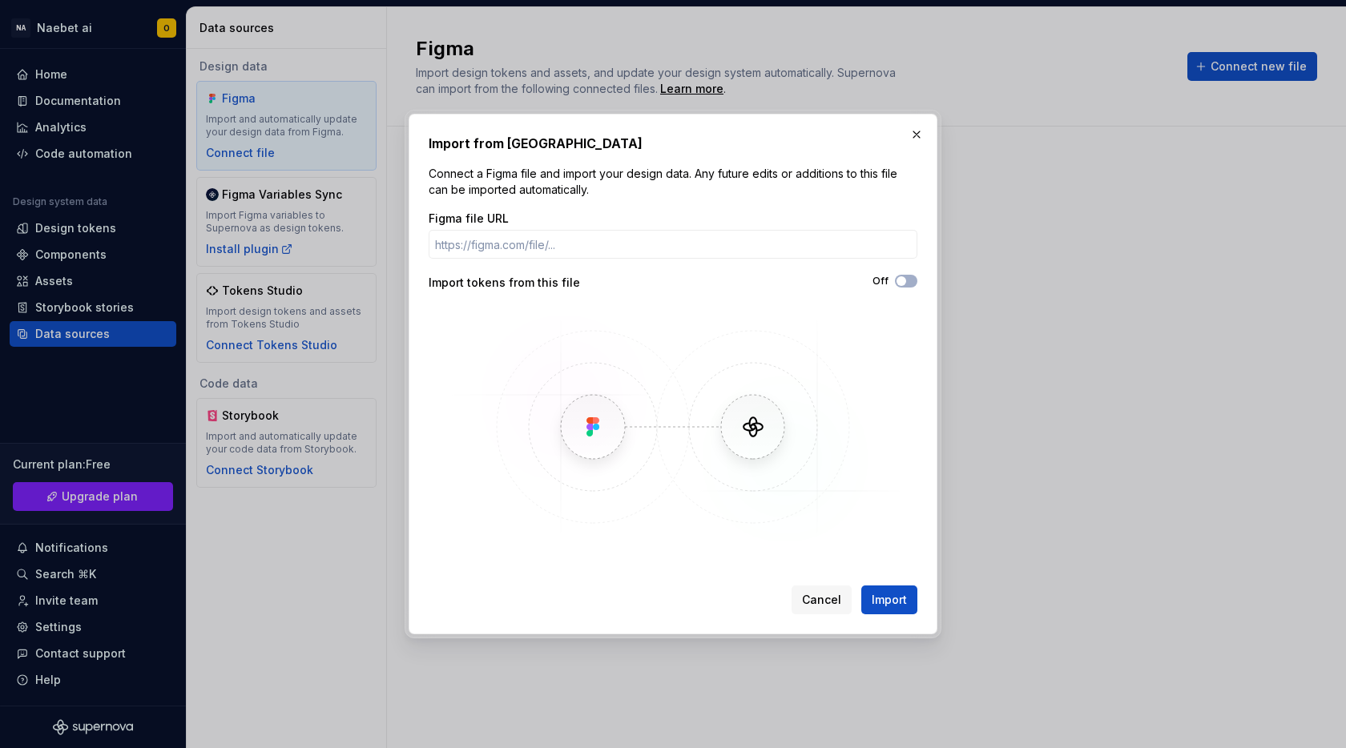
click at [812, 197] on p "Connect a Figma file and import your design data. Any future edits or additions…" at bounding box center [673, 182] width 489 height 32
click at [888, 284] on label "Off" at bounding box center [880, 281] width 16 height 13
click at [895, 284] on button "Off" at bounding box center [906, 281] width 22 height 13
click at [900, 281] on icon "button" at bounding box center [902, 281] width 4 height 2
click at [908, 288] on div "Off" at bounding box center [795, 283] width 244 height 16
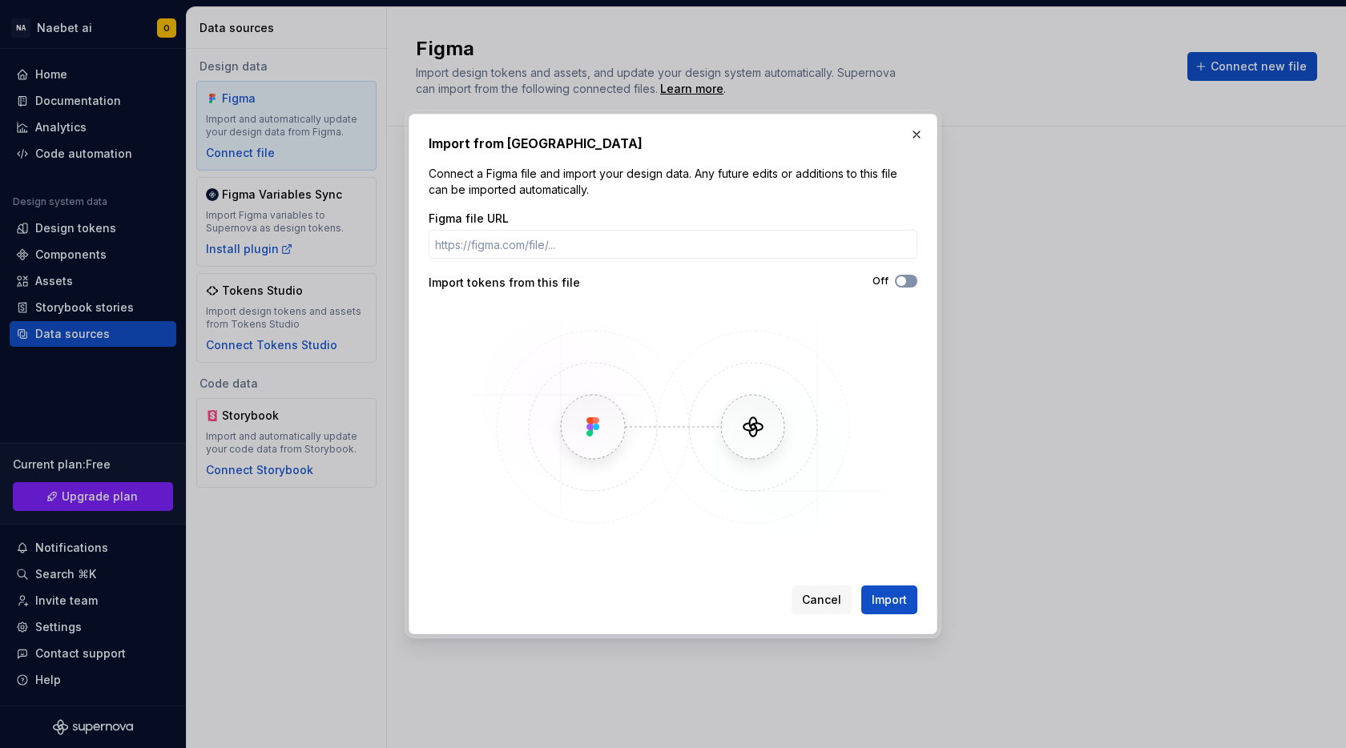
click at [909, 281] on button "Off" at bounding box center [906, 281] width 22 height 13
click at [558, 241] on input "Figma file URL" at bounding box center [673, 244] width 489 height 29
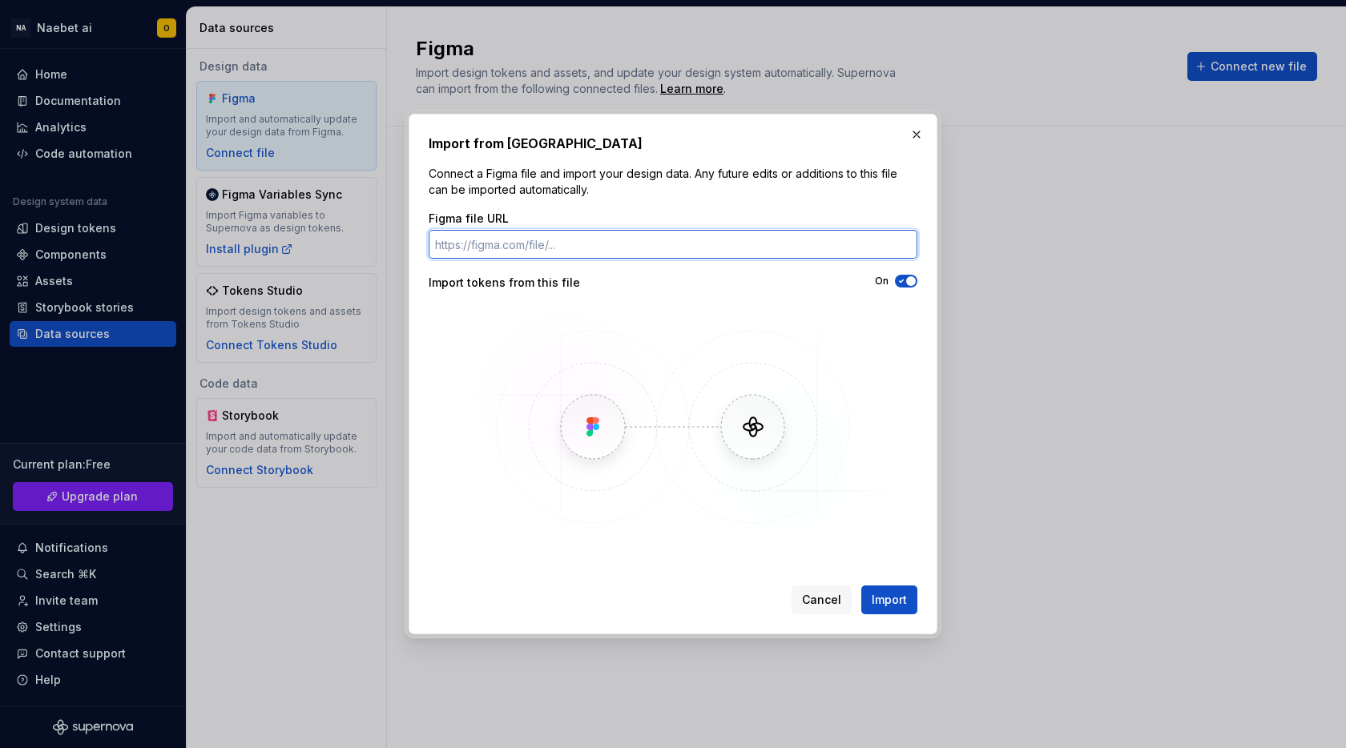
paste input "модель / ver.5.1.1 Главная Naebet AI Первая команда Вторая команда База игроков…"
type input "модель / ver.5.1.1 Главная Naebet AI Первая команда Вторая команда База игроков…"
click at [669, 244] on input "Figma file URL" at bounding box center [673, 244] width 489 height 29
click at [929, 131] on div "Import from Figma Connect a Figma file and import your design data. Any future …" at bounding box center [673, 374] width 529 height 521
click at [928, 135] on div "Import from Figma Connect a Figma file and import your design data. Any future …" at bounding box center [673, 374] width 537 height 529
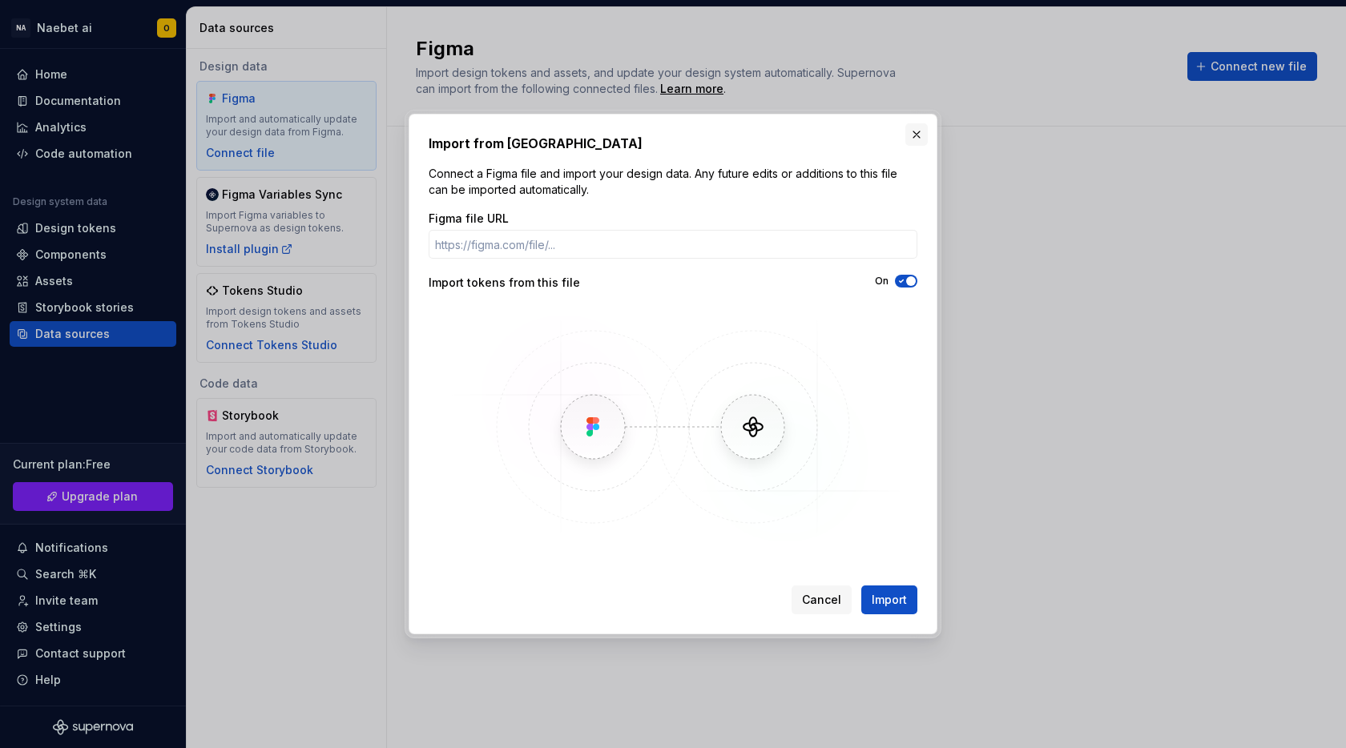
click at [920, 135] on button "button" at bounding box center [916, 134] width 22 height 22
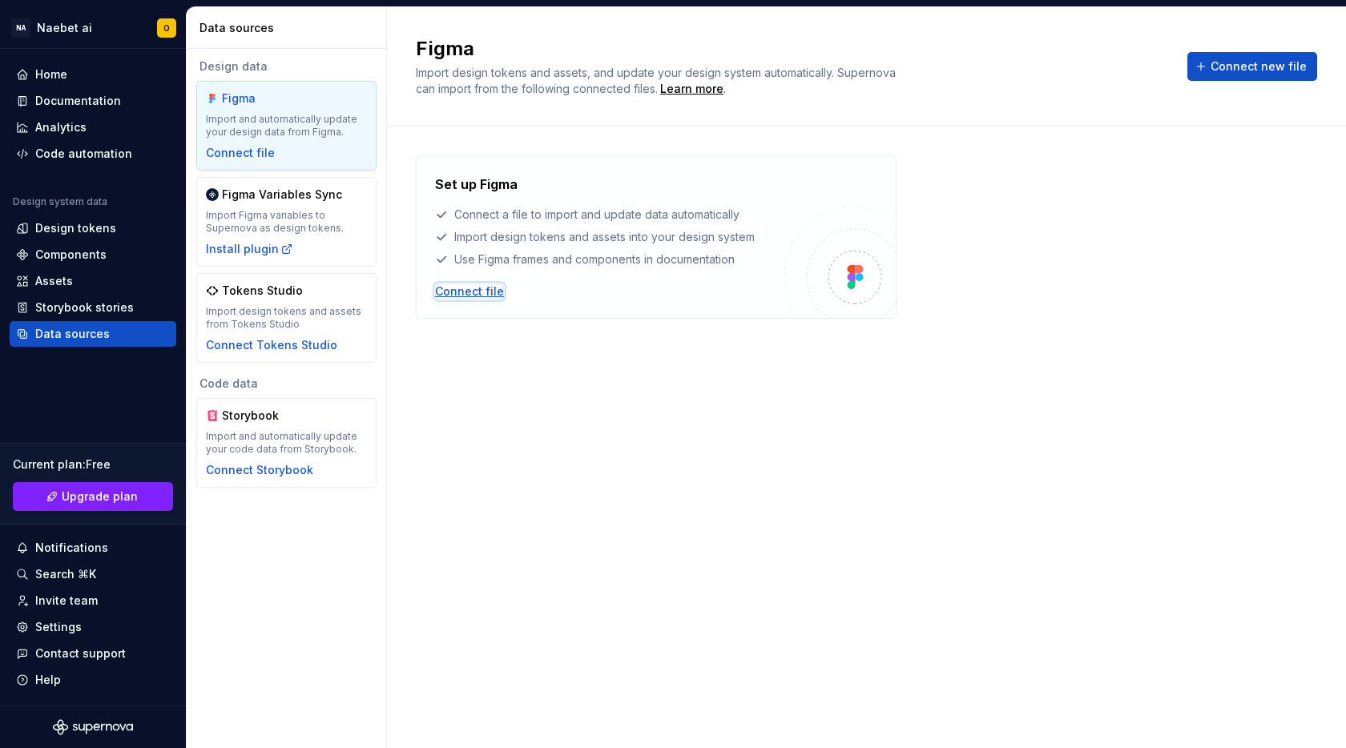
click at [466, 290] on div "Connect file" at bounding box center [469, 292] width 69 height 16
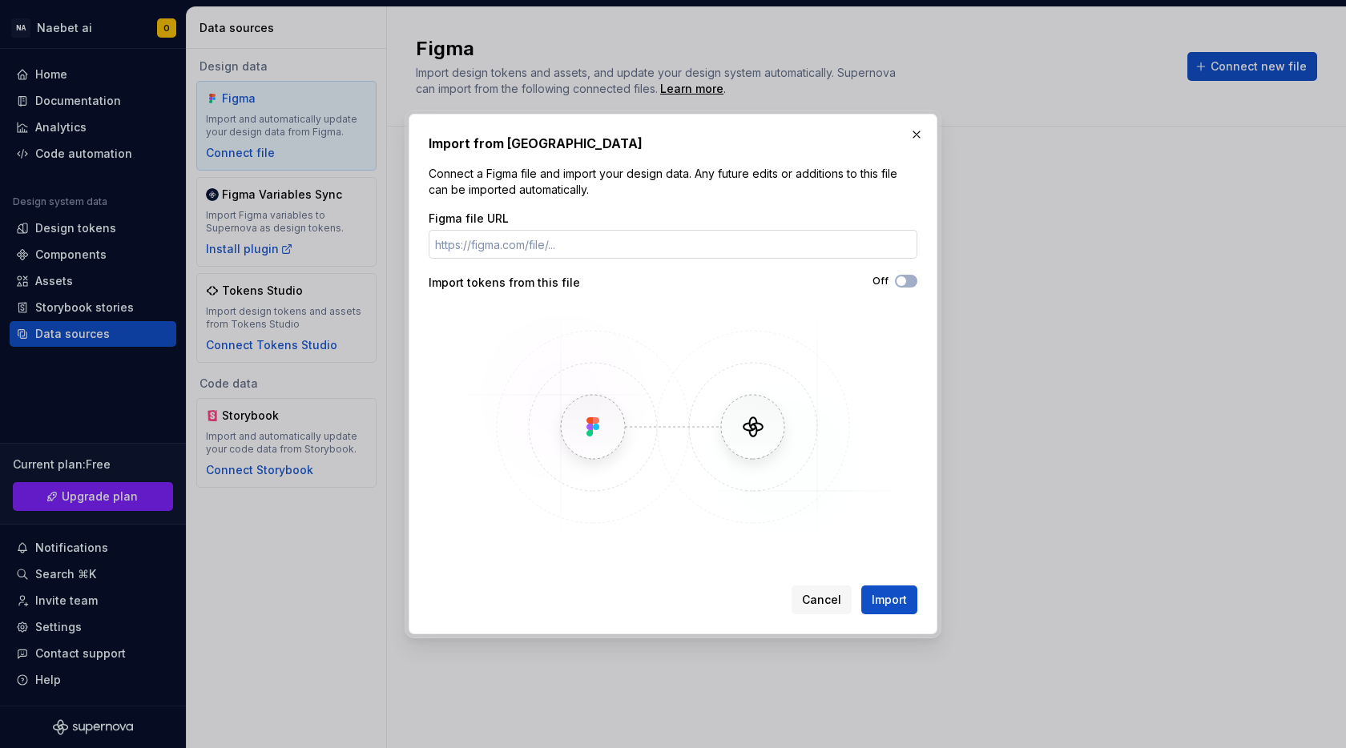
click at [587, 236] on input "Figma file URL" at bounding box center [673, 244] width 489 height 29
click at [566, 448] on img at bounding box center [673, 427] width 465 height 240
click at [915, 294] on div "Figma file URL Import tokens from this file Off" at bounding box center [673, 379] width 489 height 336
click at [911, 279] on button "Off" at bounding box center [906, 281] width 22 height 13
type button "on"
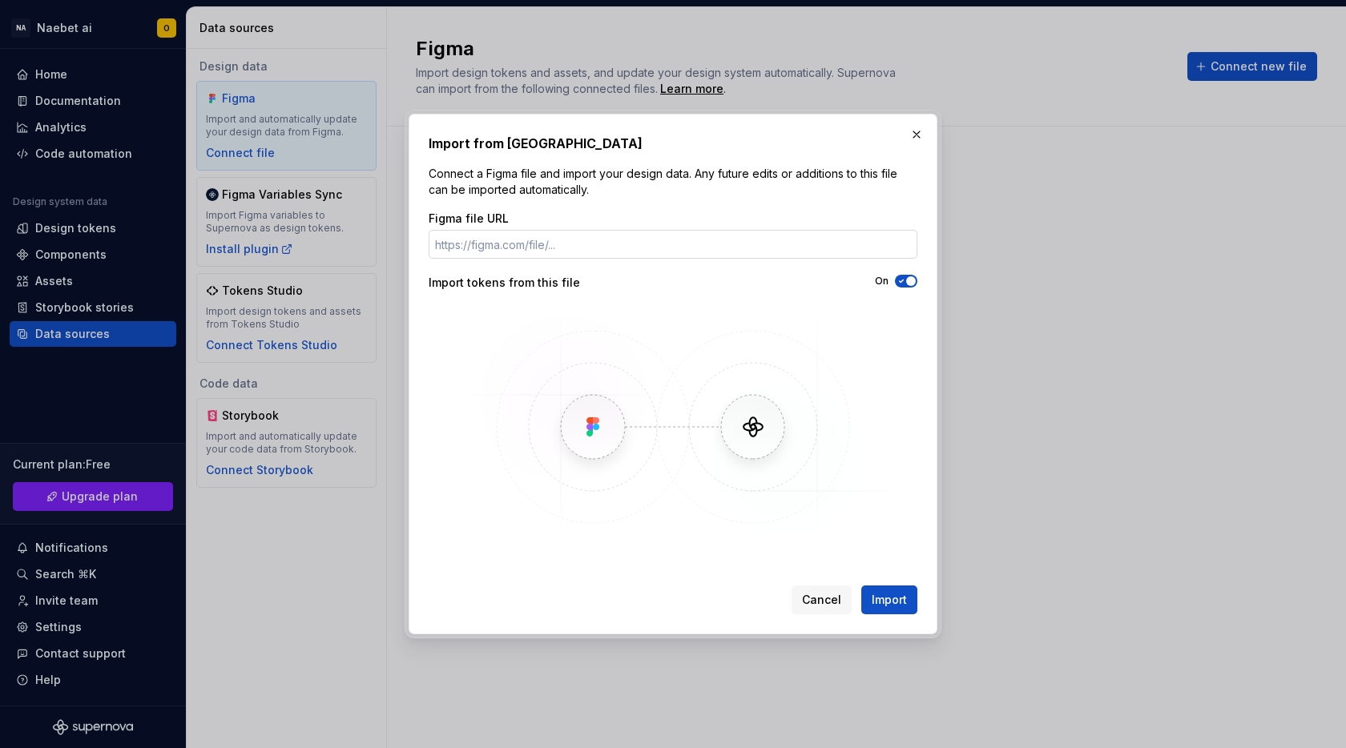
click at [678, 249] on input "Figma file URL" at bounding box center [673, 244] width 489 height 29
paste input "https://www.figma.com/design/KrpLJaJrGvdg4NDRLe6fAx/naebet-ai?m=auto&t=M8mStc6L…"
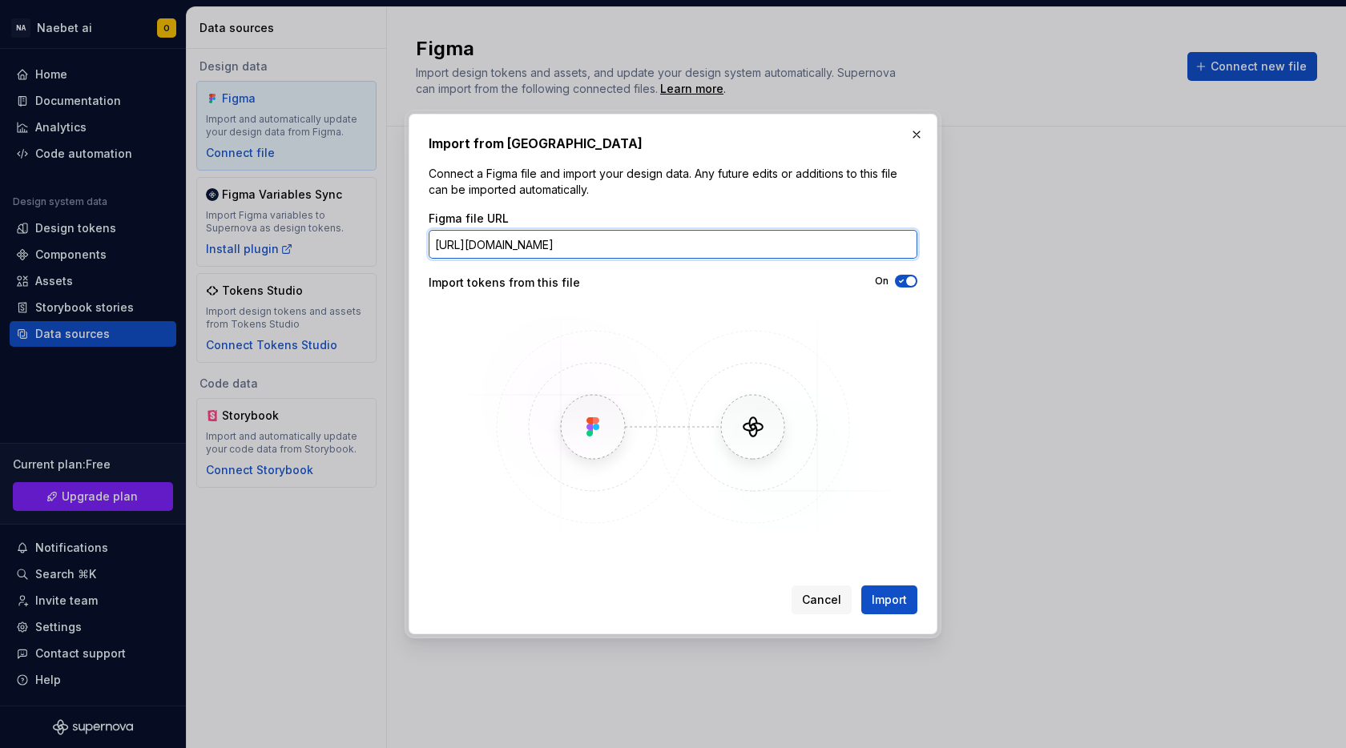
scroll to position [0, 83]
type input "https://www.figma.com/design/KrpLJaJrGvdg4NDRLe6fAx/naebet-ai?m=auto&t=M8mStc6L…"
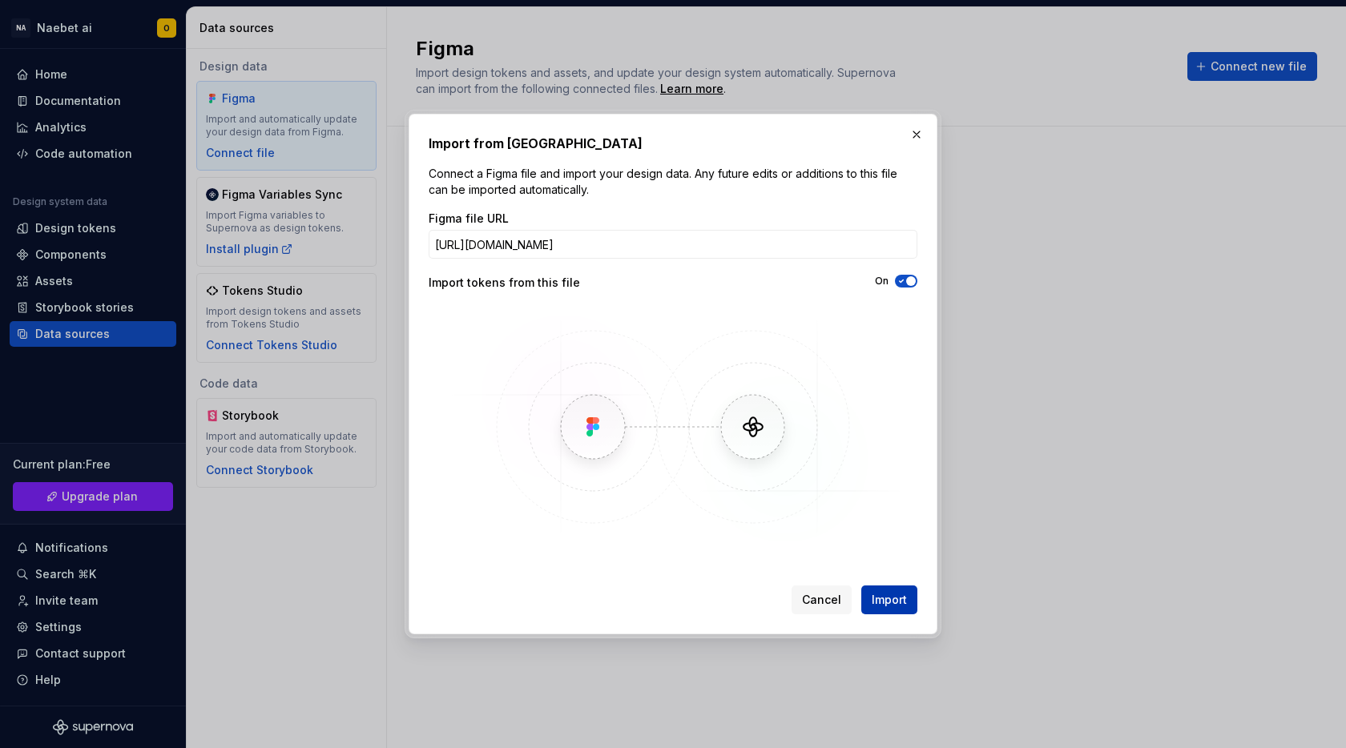
click at [876, 596] on span "Import" at bounding box center [889, 600] width 35 height 16
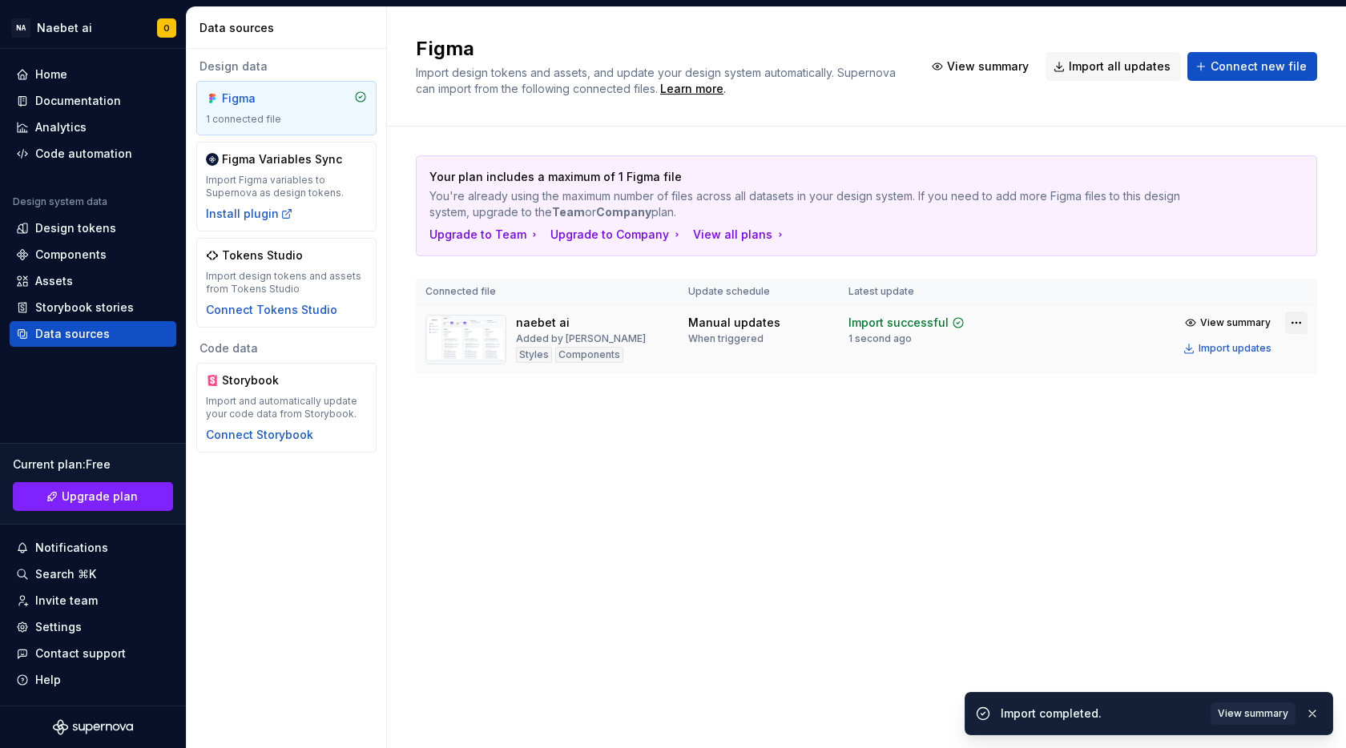
click at [1289, 325] on html "NA Naebet ai O Home Documentation Analytics Code automation Design system data …" at bounding box center [673, 374] width 1346 height 748
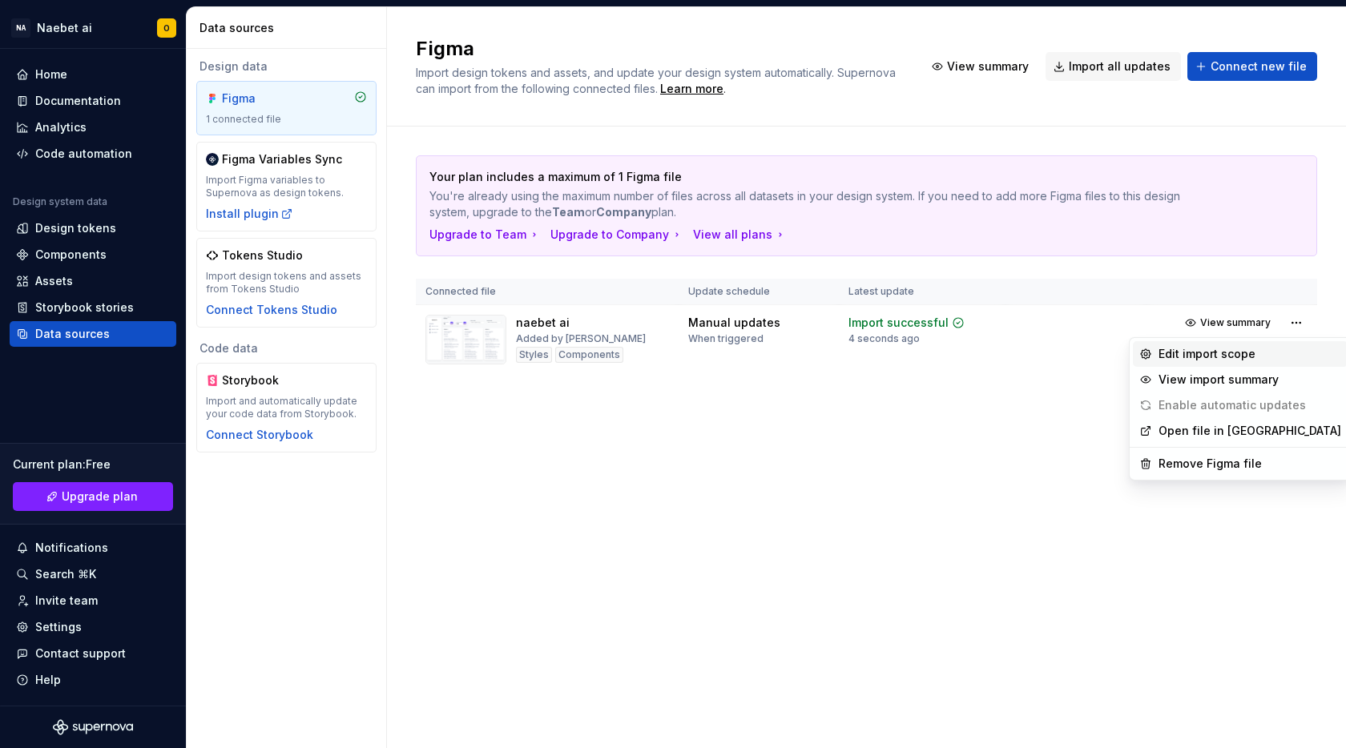
click at [1238, 356] on div "Edit import scope" at bounding box center [1249, 354] width 183 height 16
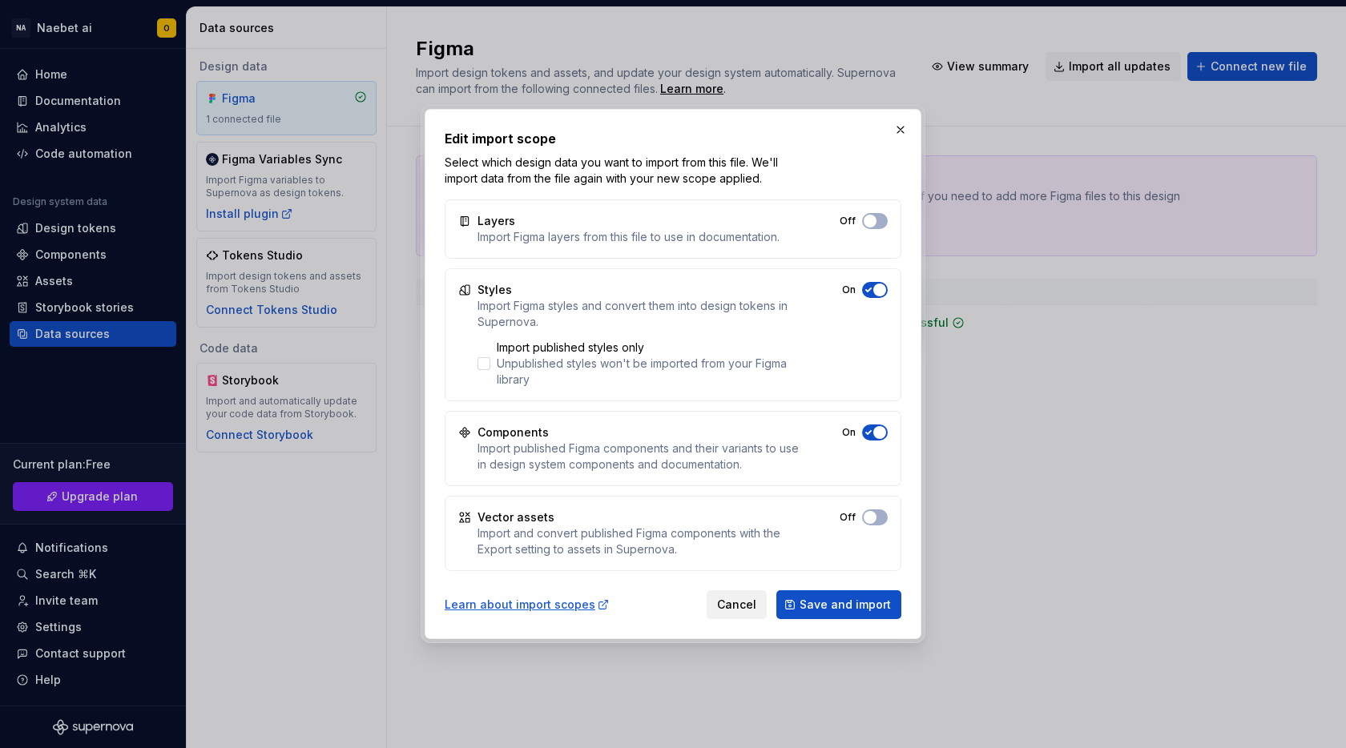
click at [738, 598] on span "Cancel" at bounding box center [736, 605] width 39 height 16
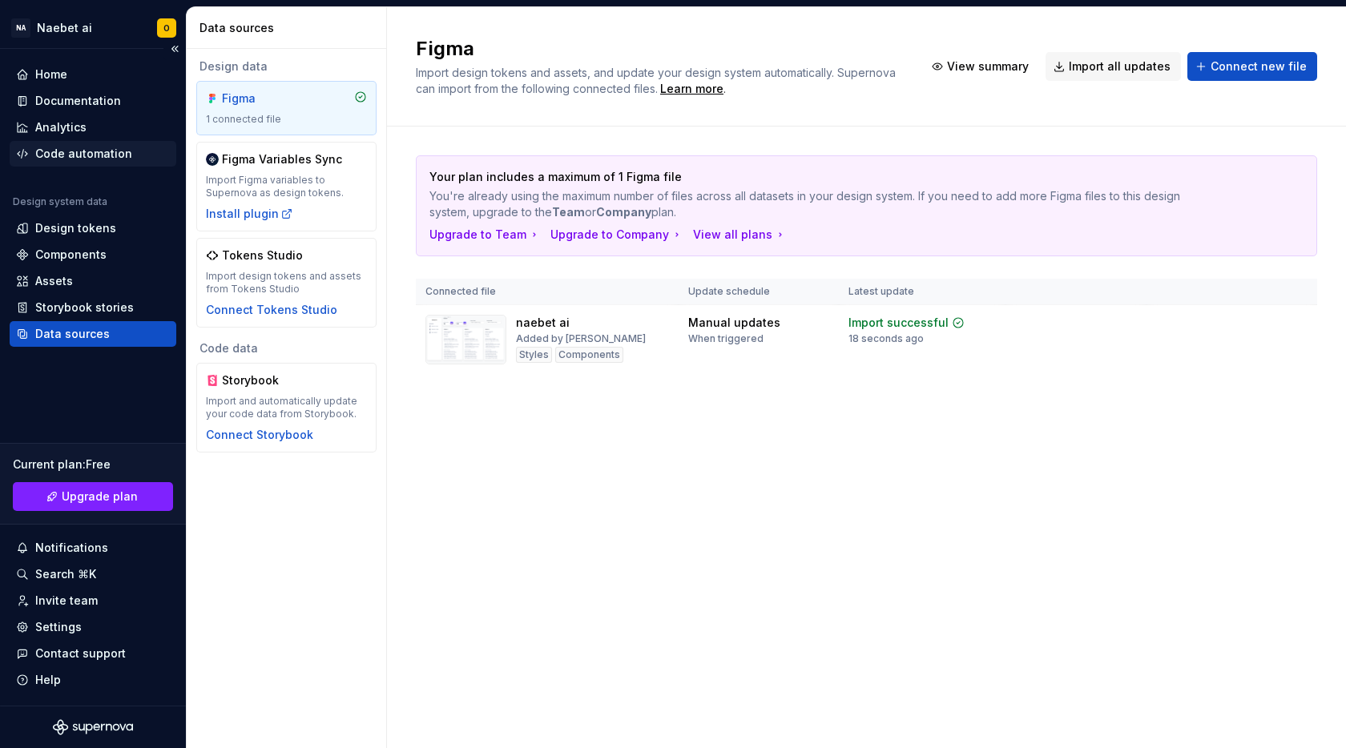
click at [75, 157] on div "Code automation" at bounding box center [83, 154] width 97 height 16
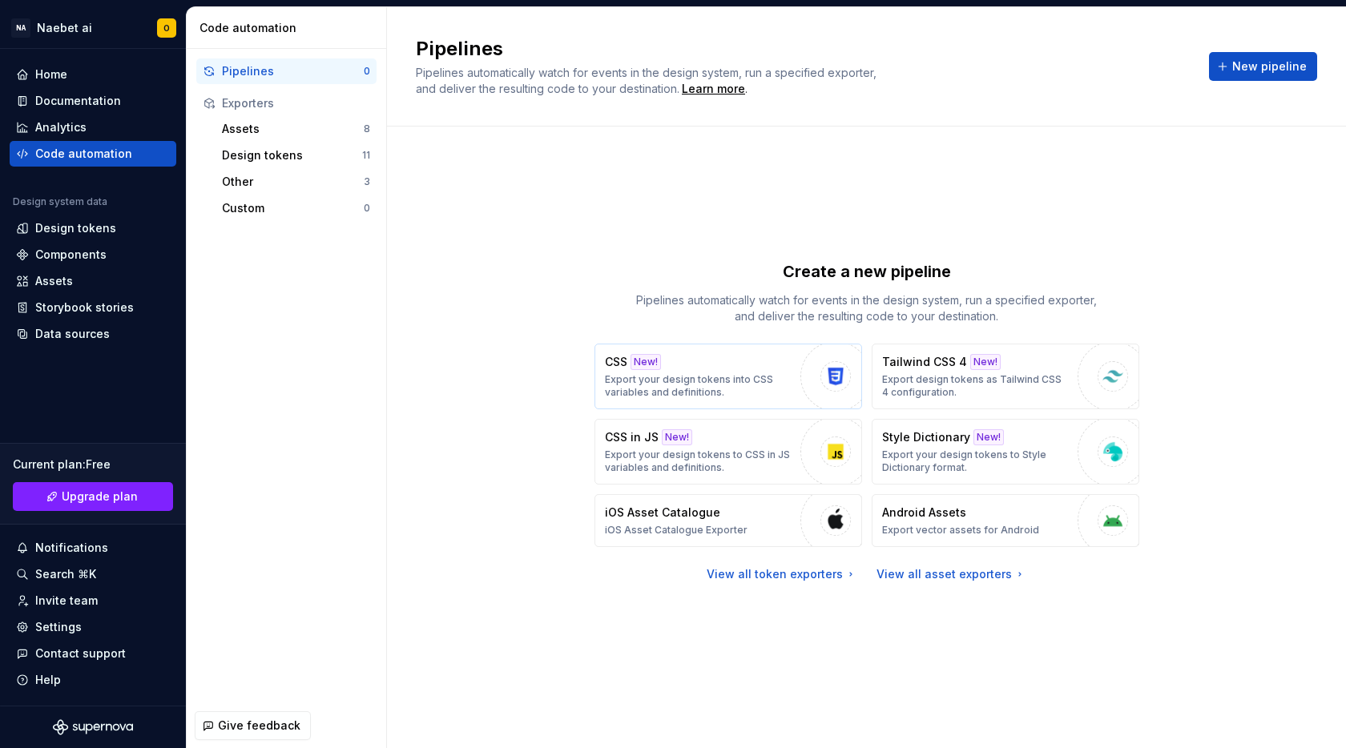
click at [772, 381] on p "Export your design tokens into CSS variables and definitions." at bounding box center [698, 386] width 187 height 26
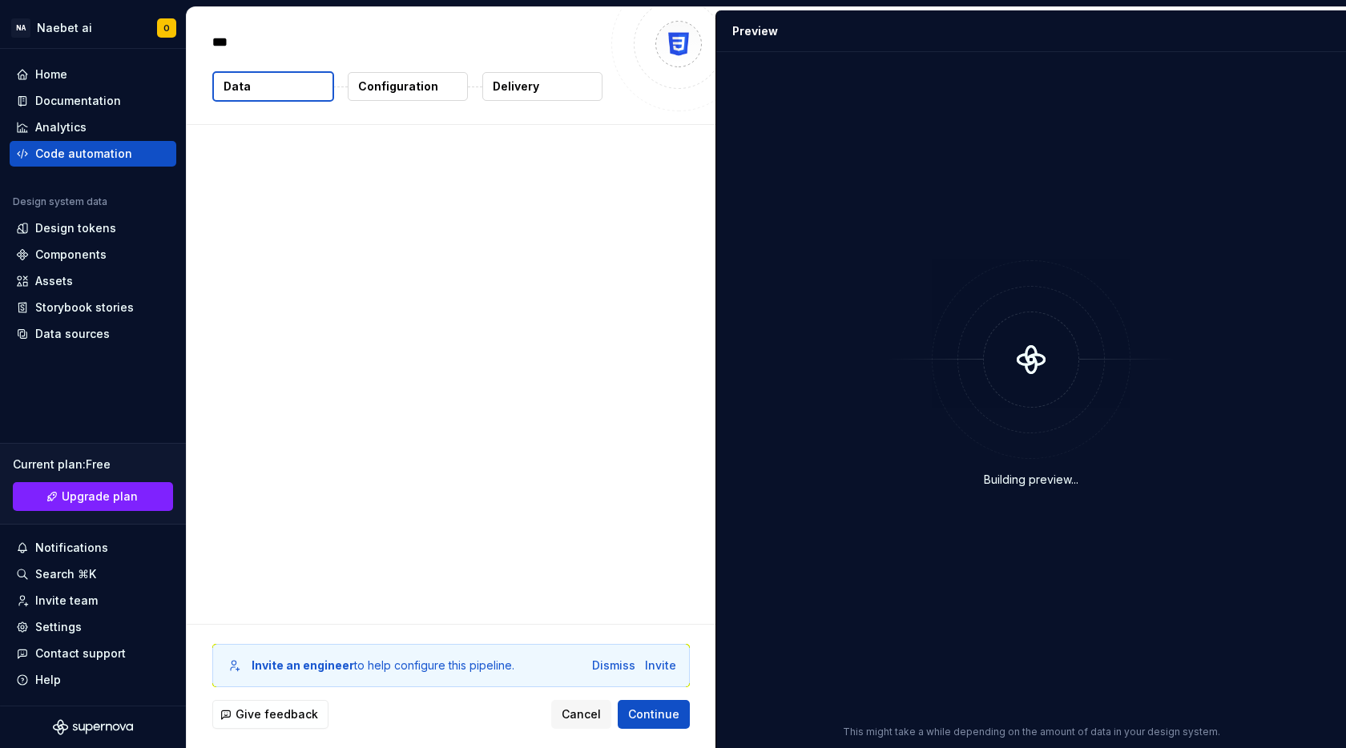
type textarea "*"
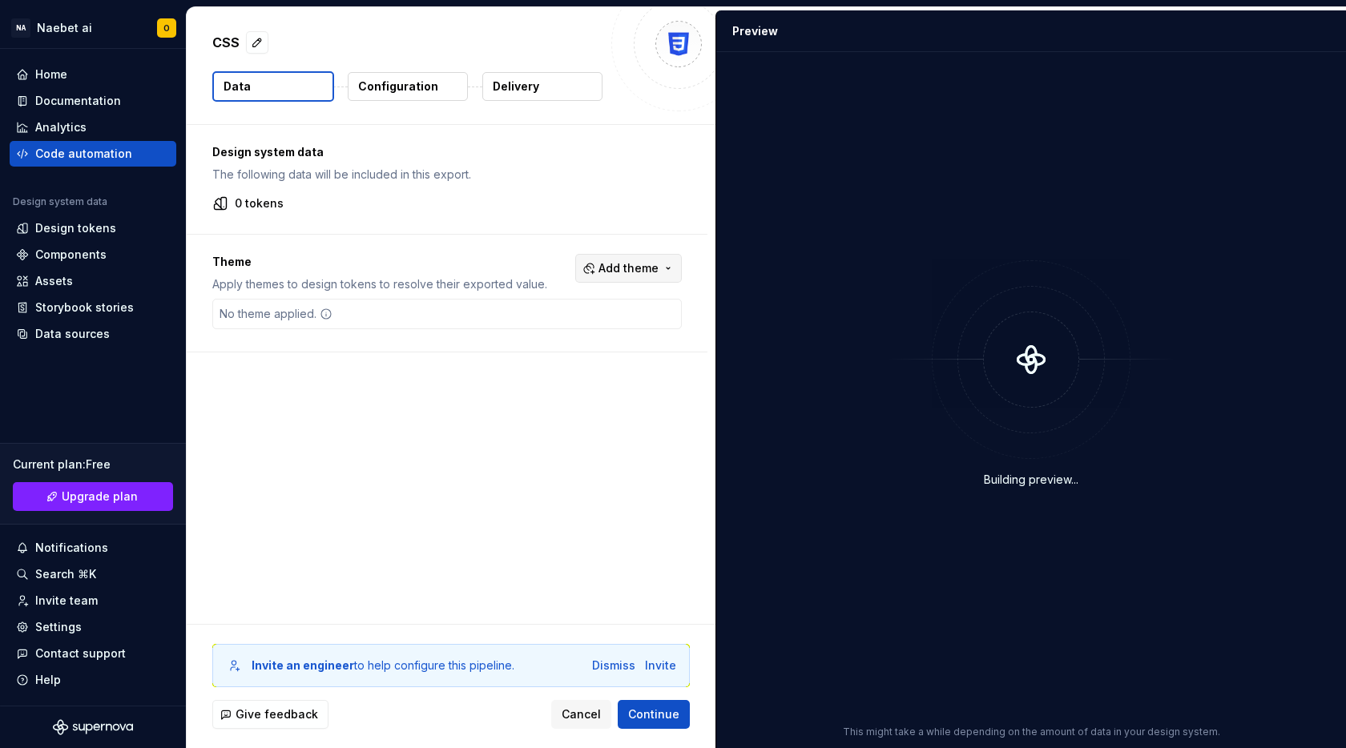
click at [626, 273] on span "Add theme" at bounding box center [628, 268] width 60 height 16
click at [625, 271] on html "NA Naebet ai O Home Documentation Analytics Code automation Design system data …" at bounding box center [673, 374] width 1346 height 748
click at [393, 74] on div "Configuration" at bounding box center [408, 86] width 122 height 30
click at [393, 81] on p "Configuration" at bounding box center [398, 87] width 80 height 16
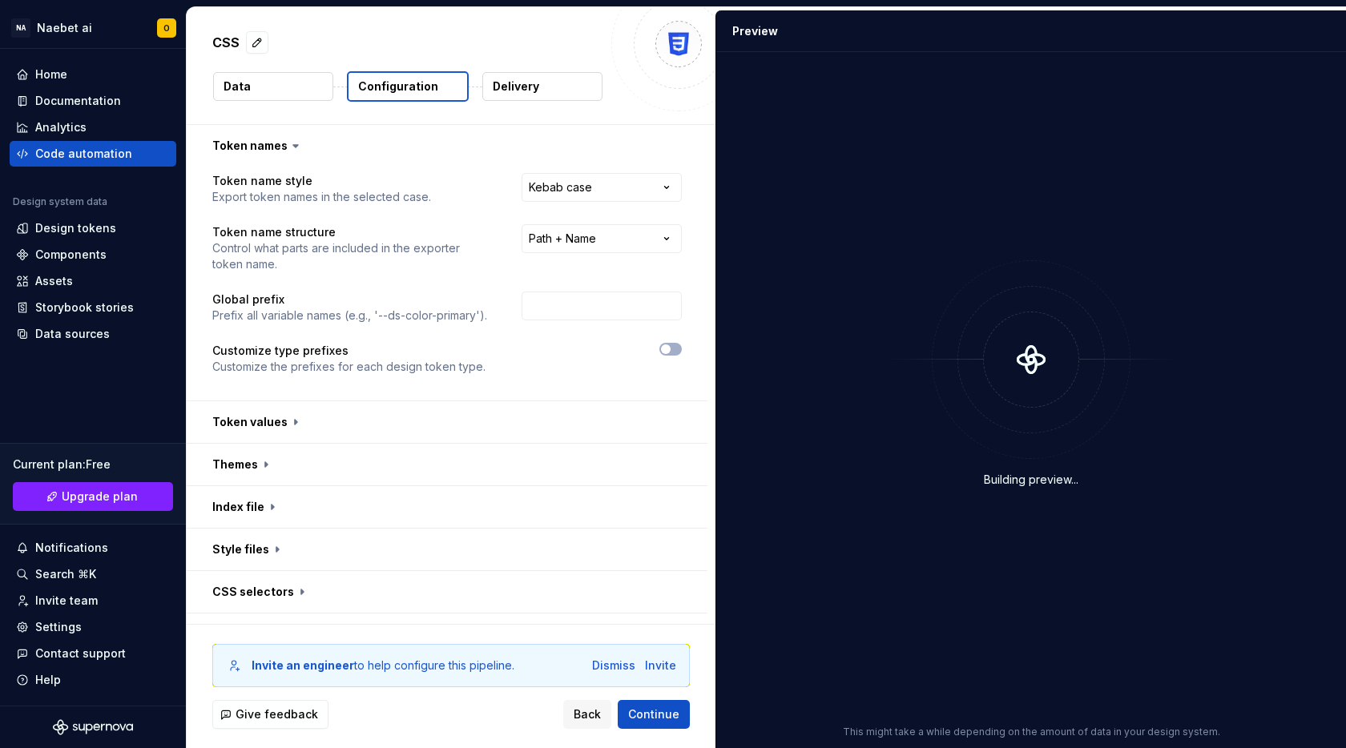
click at [518, 91] on p "Delivery" at bounding box center [516, 87] width 46 height 16
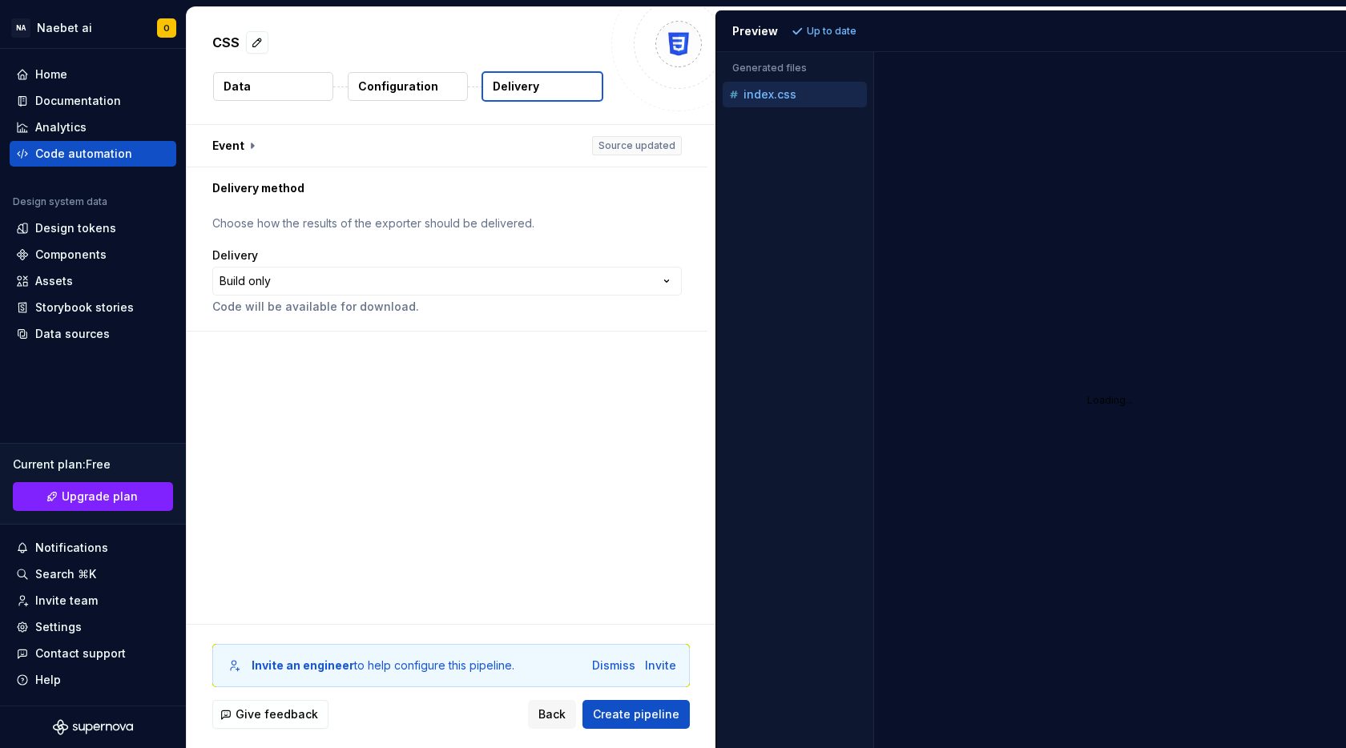
click at [274, 86] on button "Data" at bounding box center [273, 86] width 120 height 29
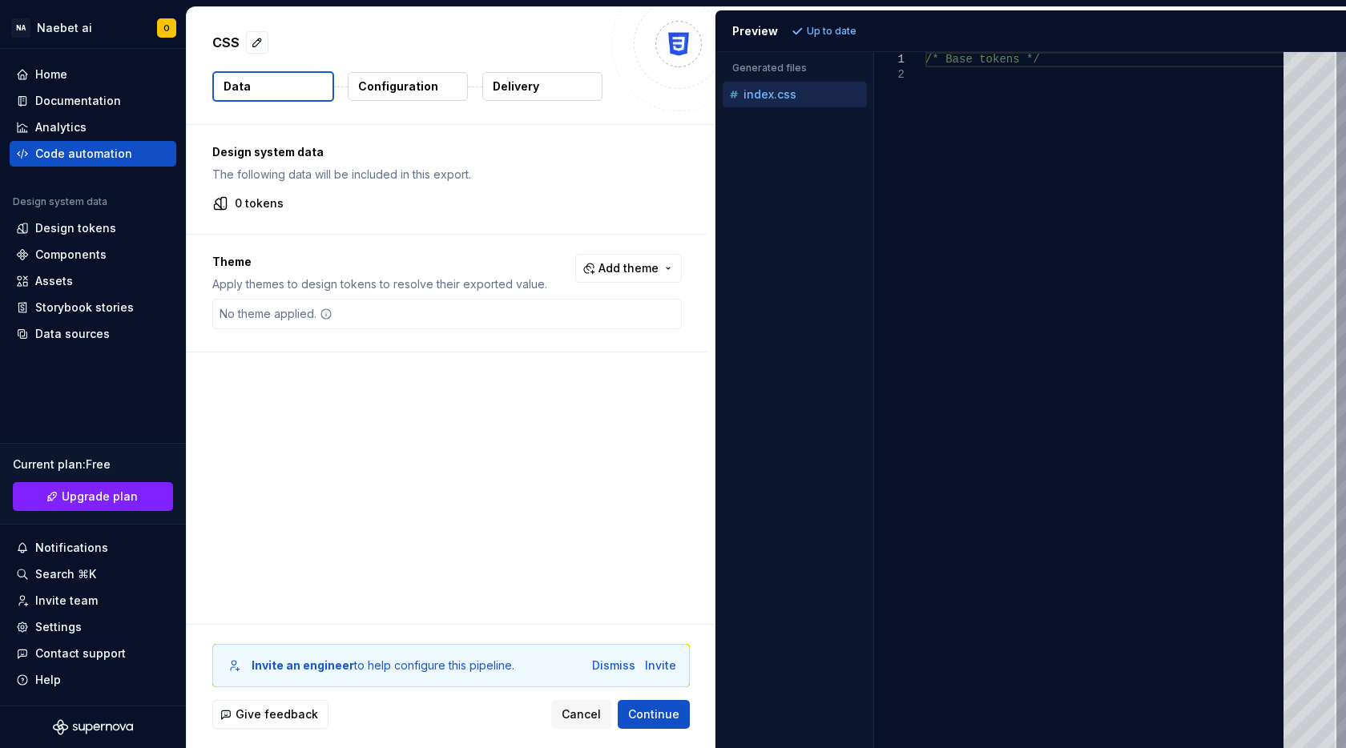
type textarea "**********"
click at [1006, 123] on div "/* Base tokens */" at bounding box center [1109, 400] width 368 height 696
click at [110, 256] on div "Components" at bounding box center [93, 255] width 154 height 16
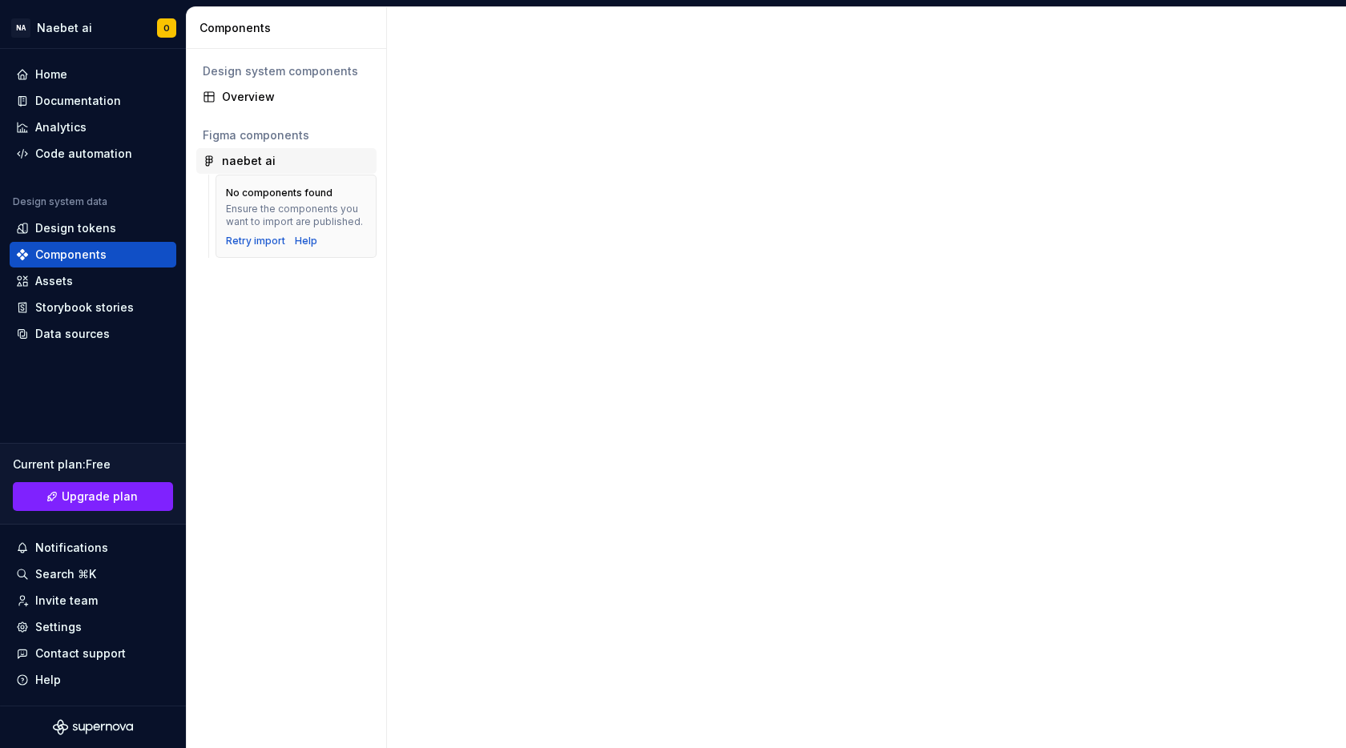
click at [277, 170] on div "naebet ai" at bounding box center [286, 161] width 180 height 26
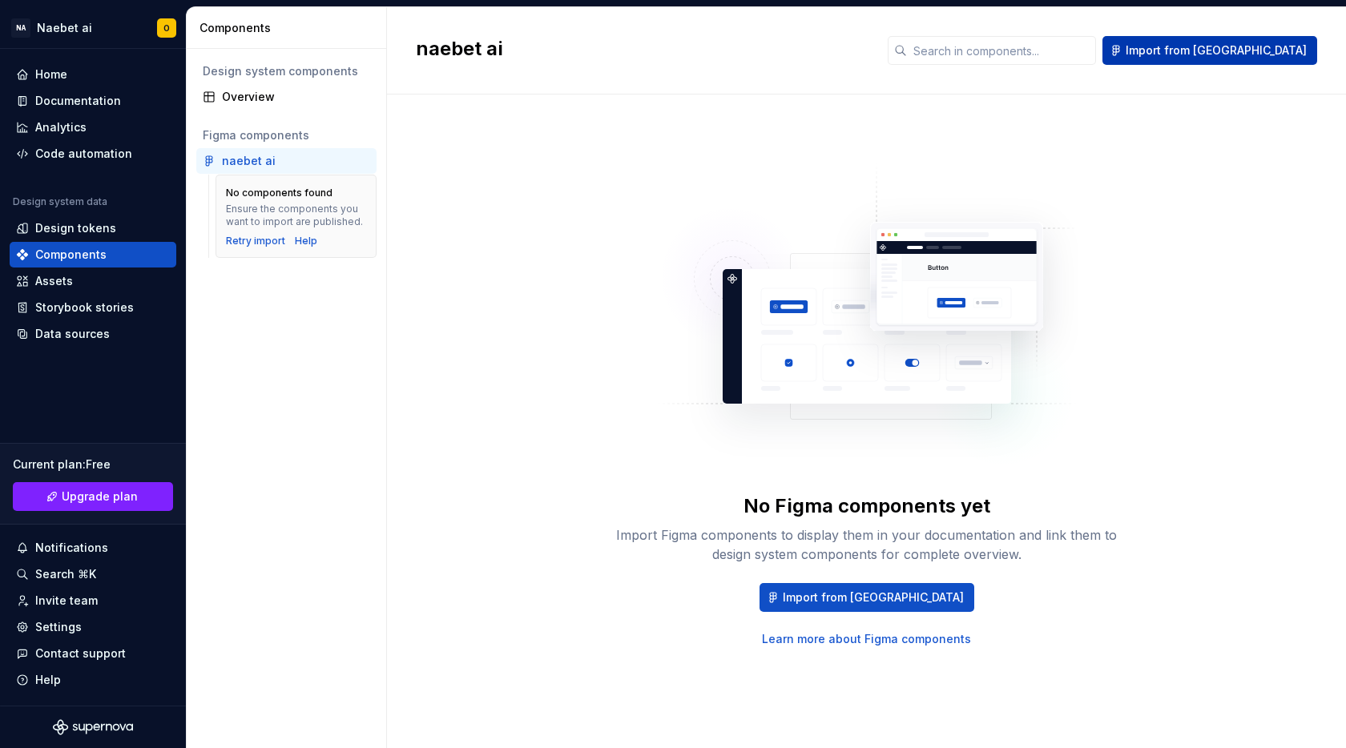
click at [1279, 50] on span "Import from [GEOGRAPHIC_DATA]" at bounding box center [1216, 50] width 181 height 16
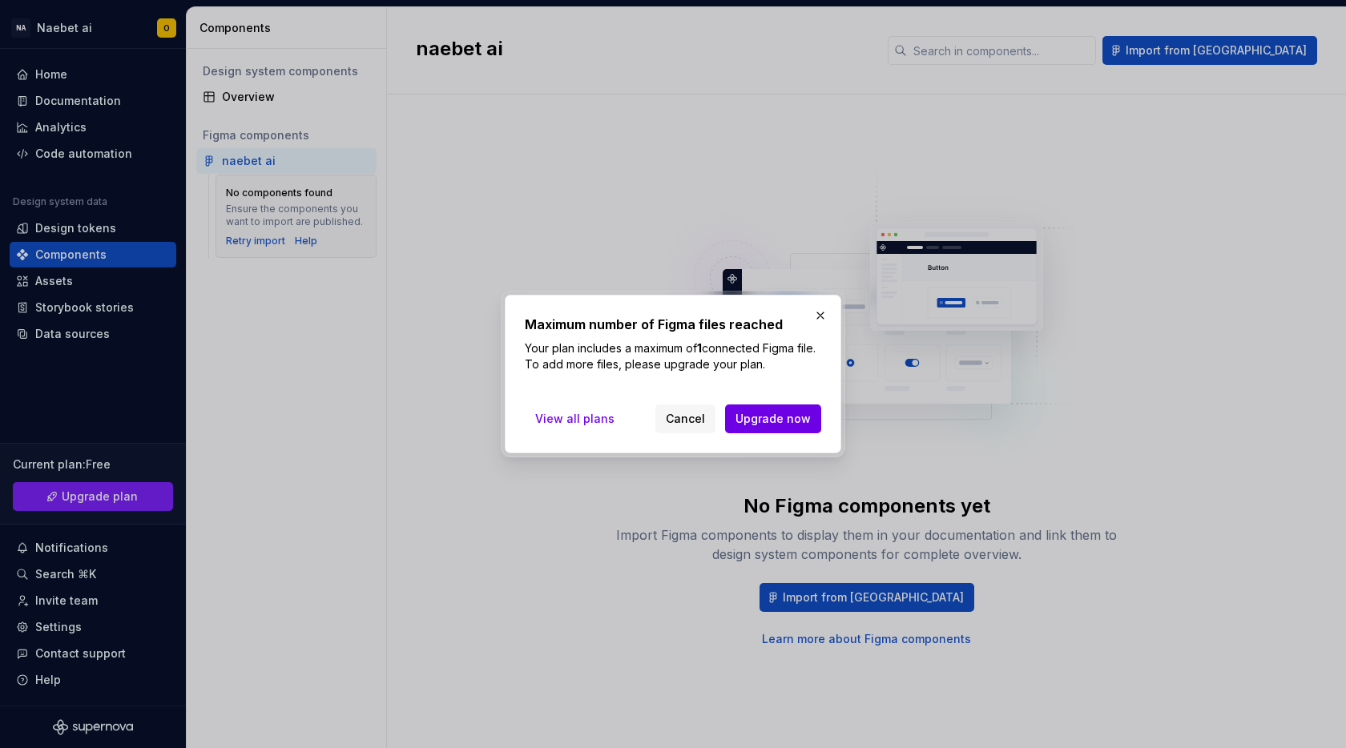
click at [788, 413] on span "Upgrade now" at bounding box center [772, 419] width 75 height 16
click at [677, 405] on button "Cancel" at bounding box center [685, 419] width 60 height 29
